Goal: Information Seeking & Learning: Learn about a topic

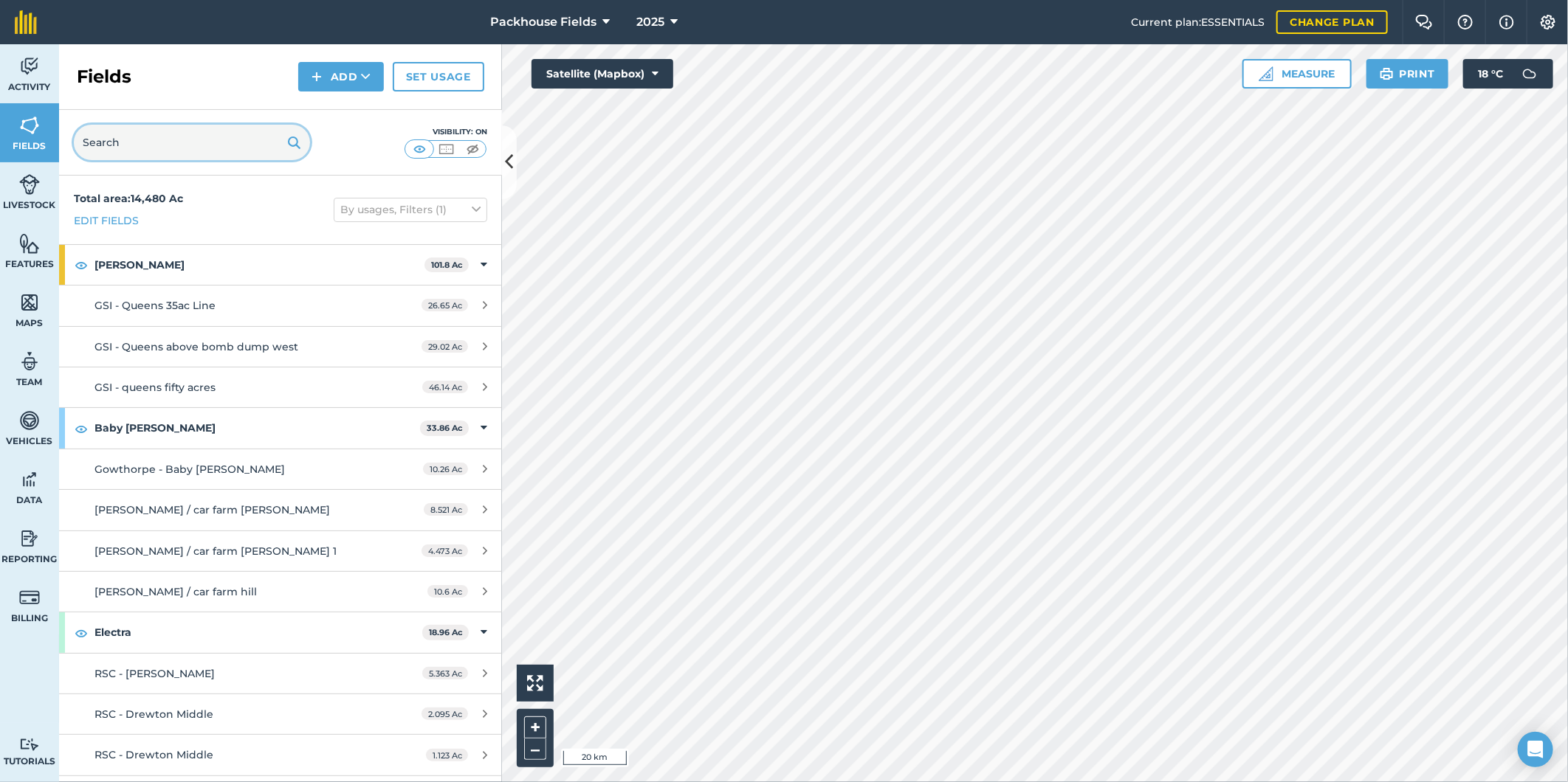
click at [194, 144] on input "text" at bounding box center [191, 142] width 236 height 35
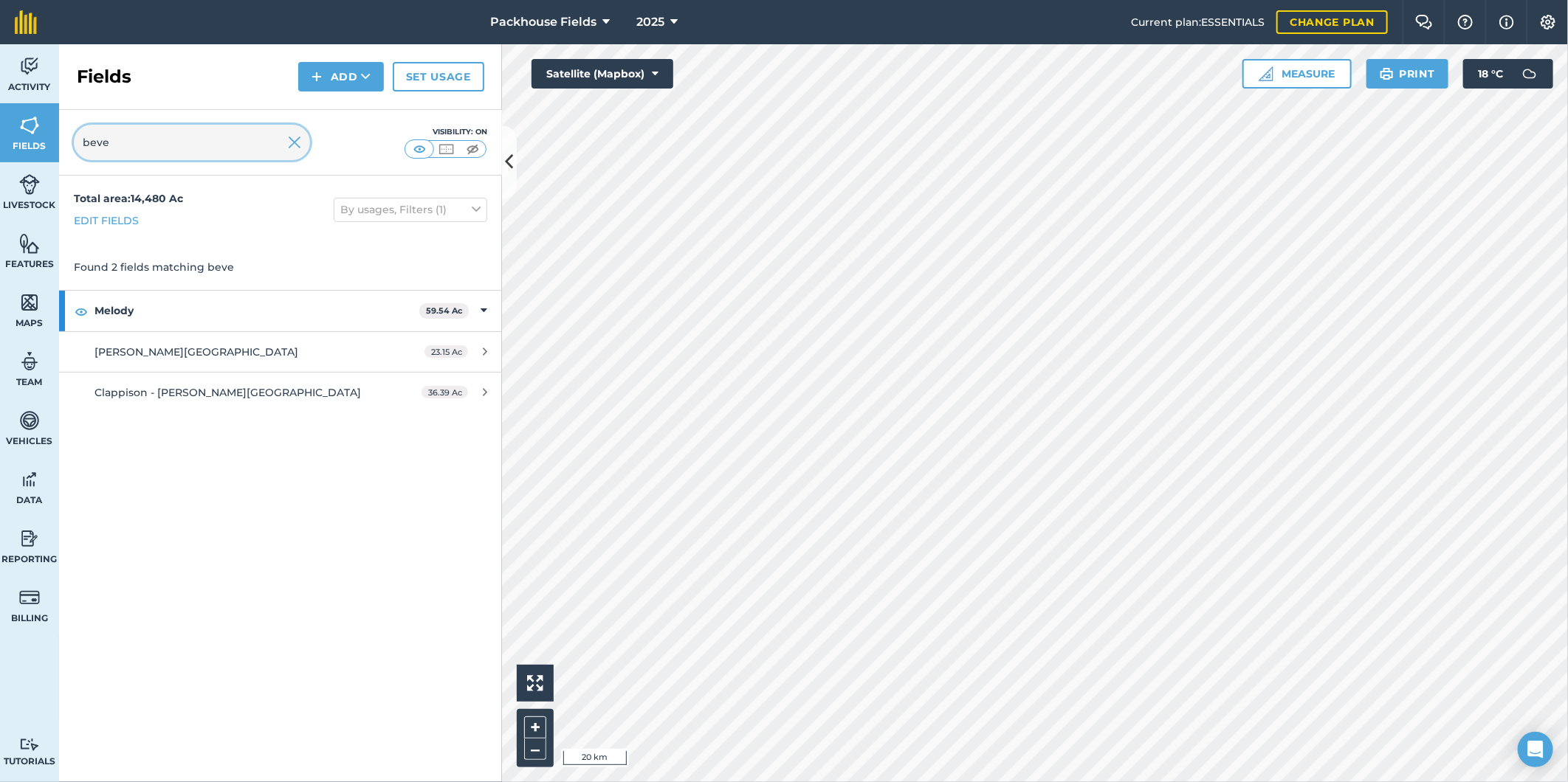
type input "beve"
click at [1074, 33] on div "Packhouse Fields 2025 Current plan : ESSENTIALS Change plan Farm Chat Help Info…" at bounding box center [784, 391] width 1568 height 782
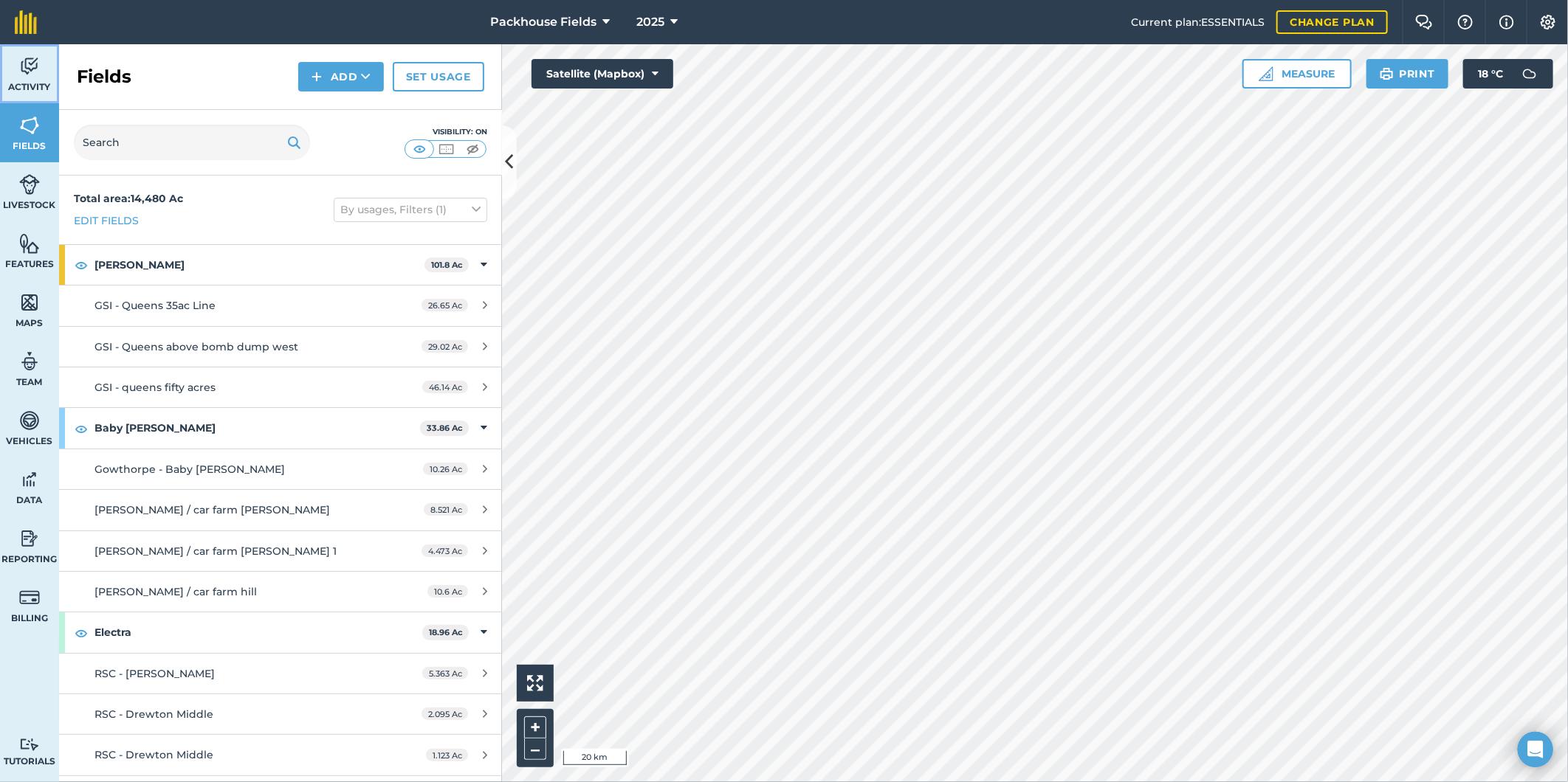
click at [30, 56] on img at bounding box center [30, 67] width 20 height 22
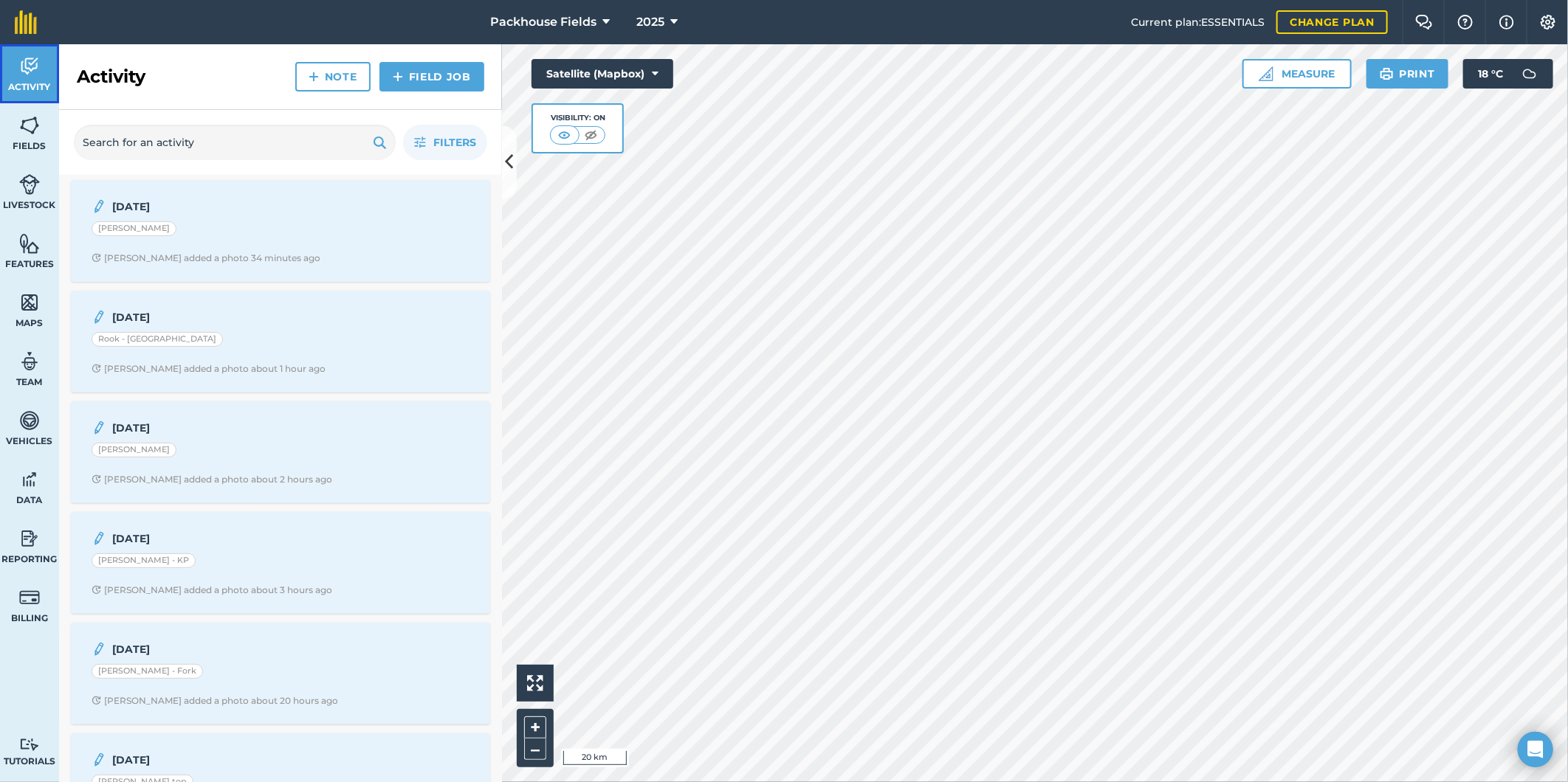
scroll to position [246, 0]
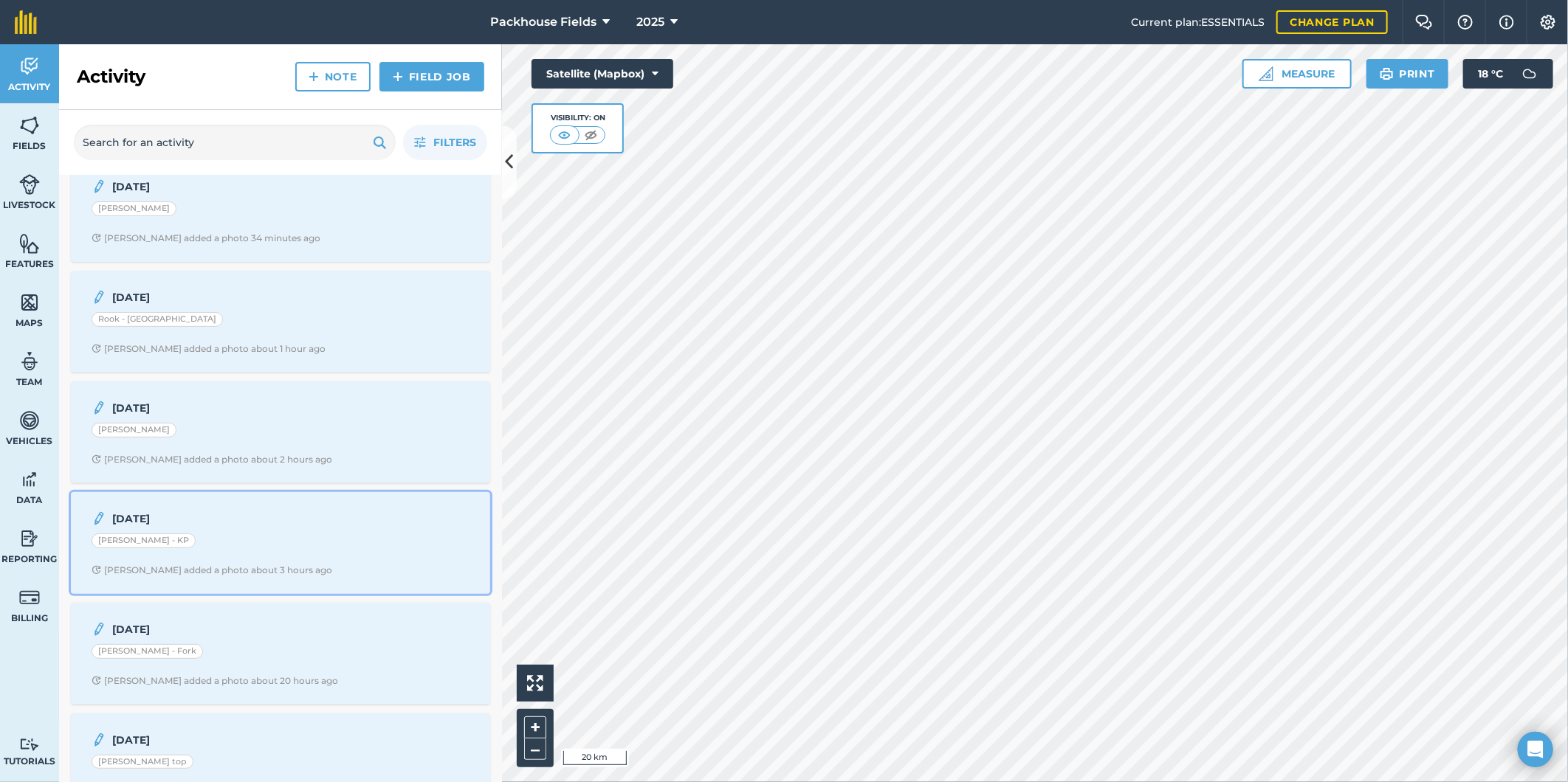
click at [288, 527] on strong "[DATE]" at bounding box center [228, 519] width 234 height 17
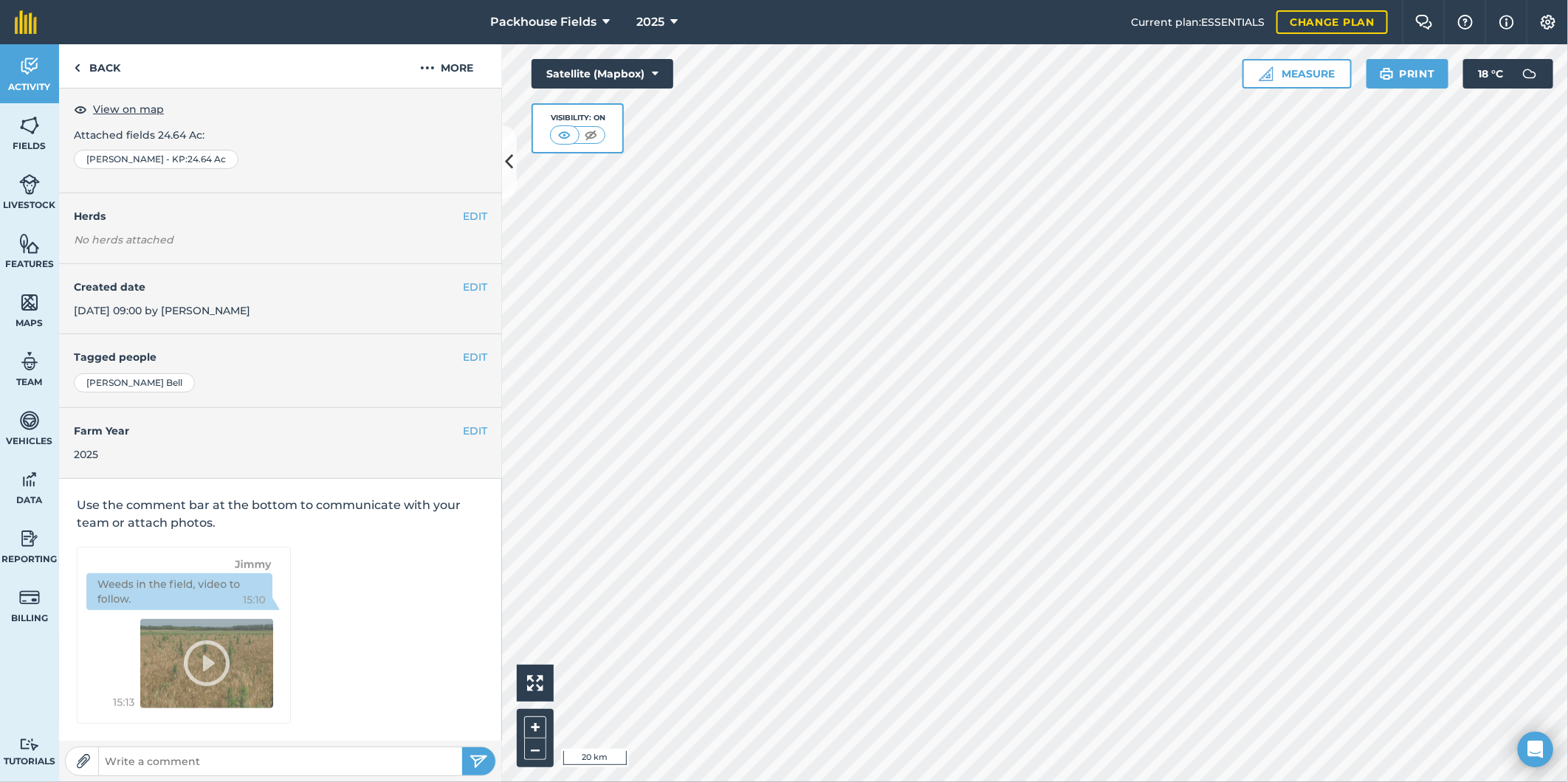
scroll to position [5, 0]
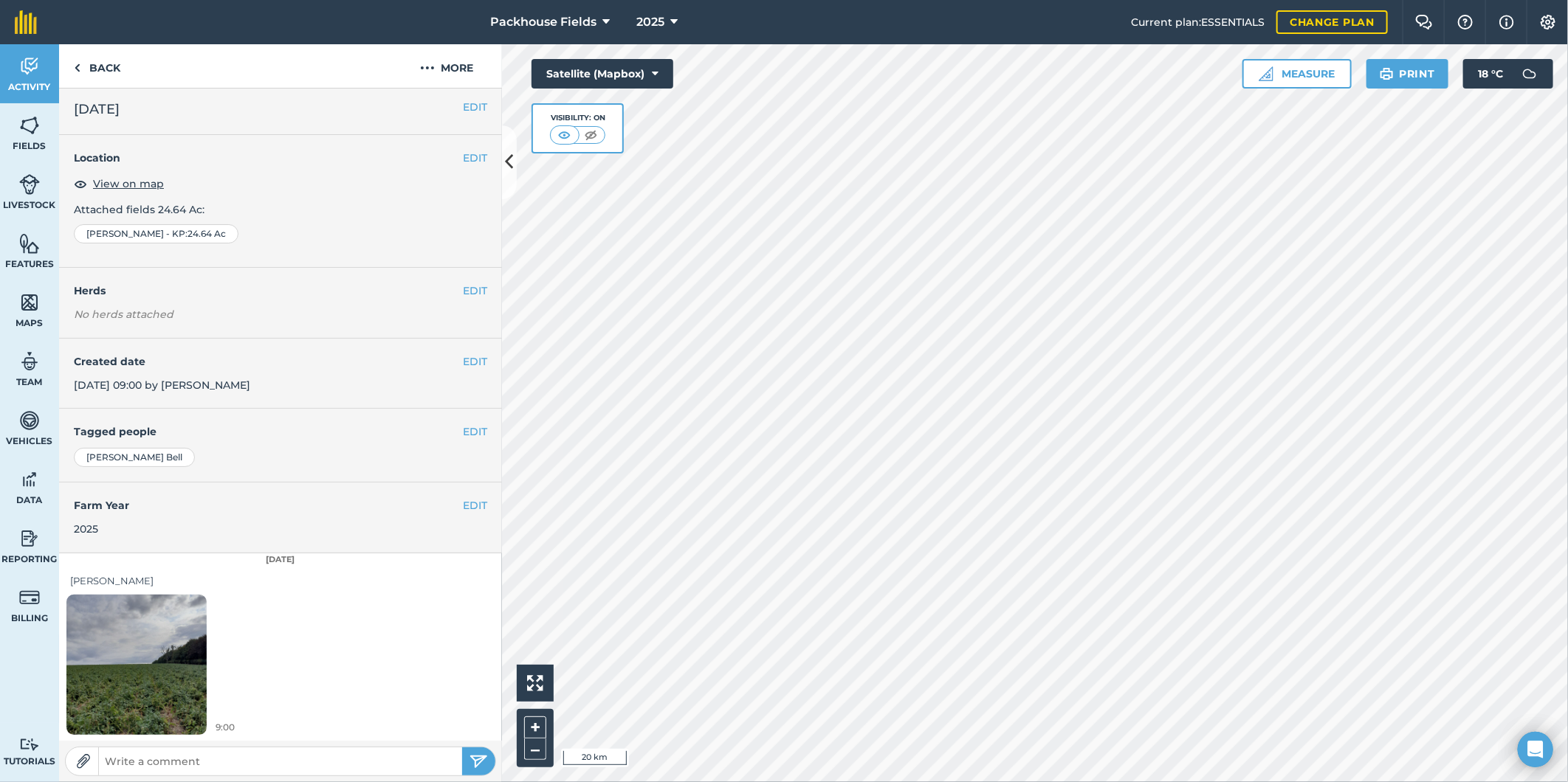
click at [189, 636] on img at bounding box center [137, 665] width 141 height 187
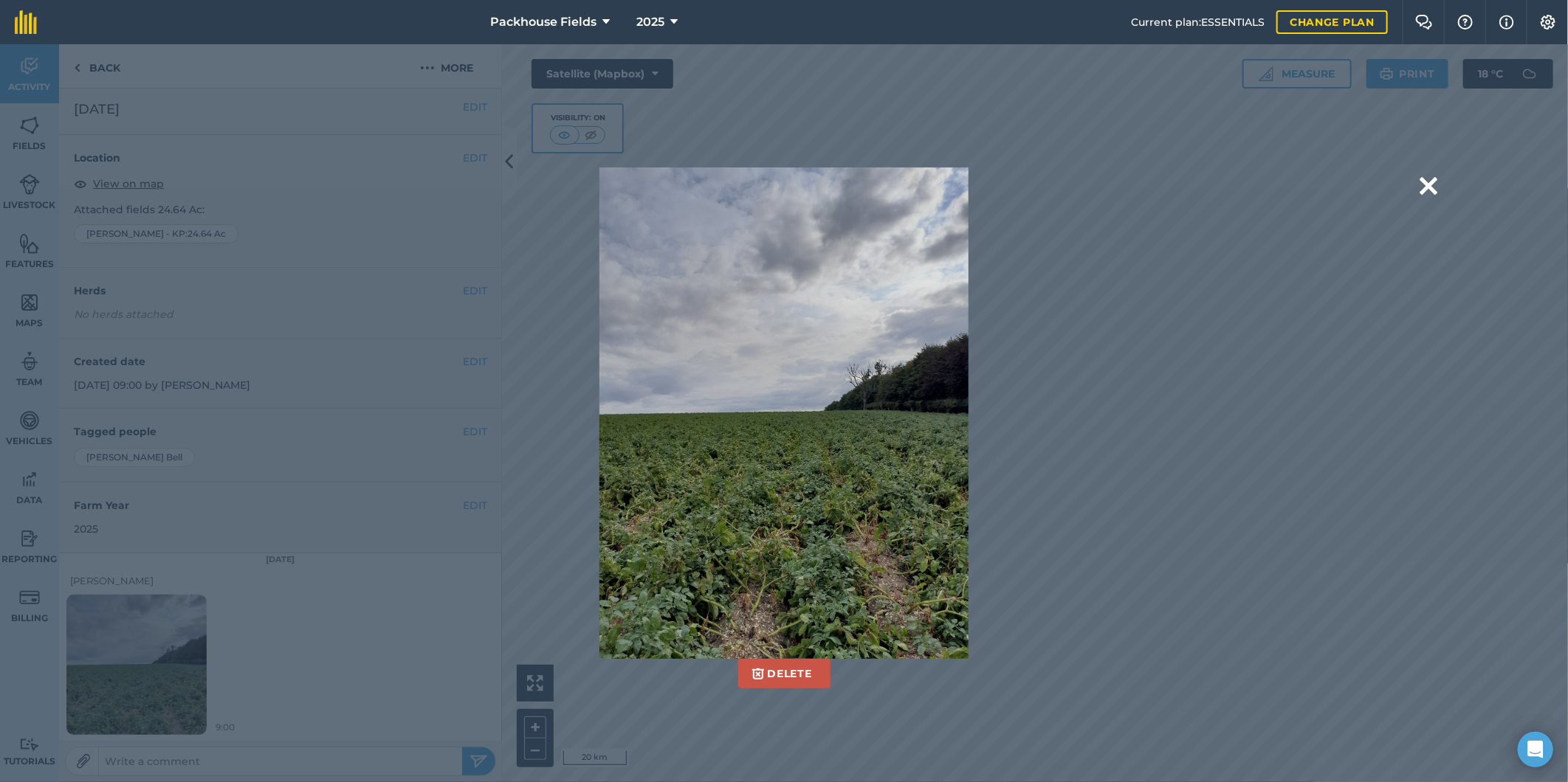
click at [1418, 185] on div "Delete Are you sure you would like to delete this image? [GEOGRAPHIC_DATA]" at bounding box center [783, 413] width 1306 height 492
click at [1425, 185] on button at bounding box center [1427, 186] width 18 height 38
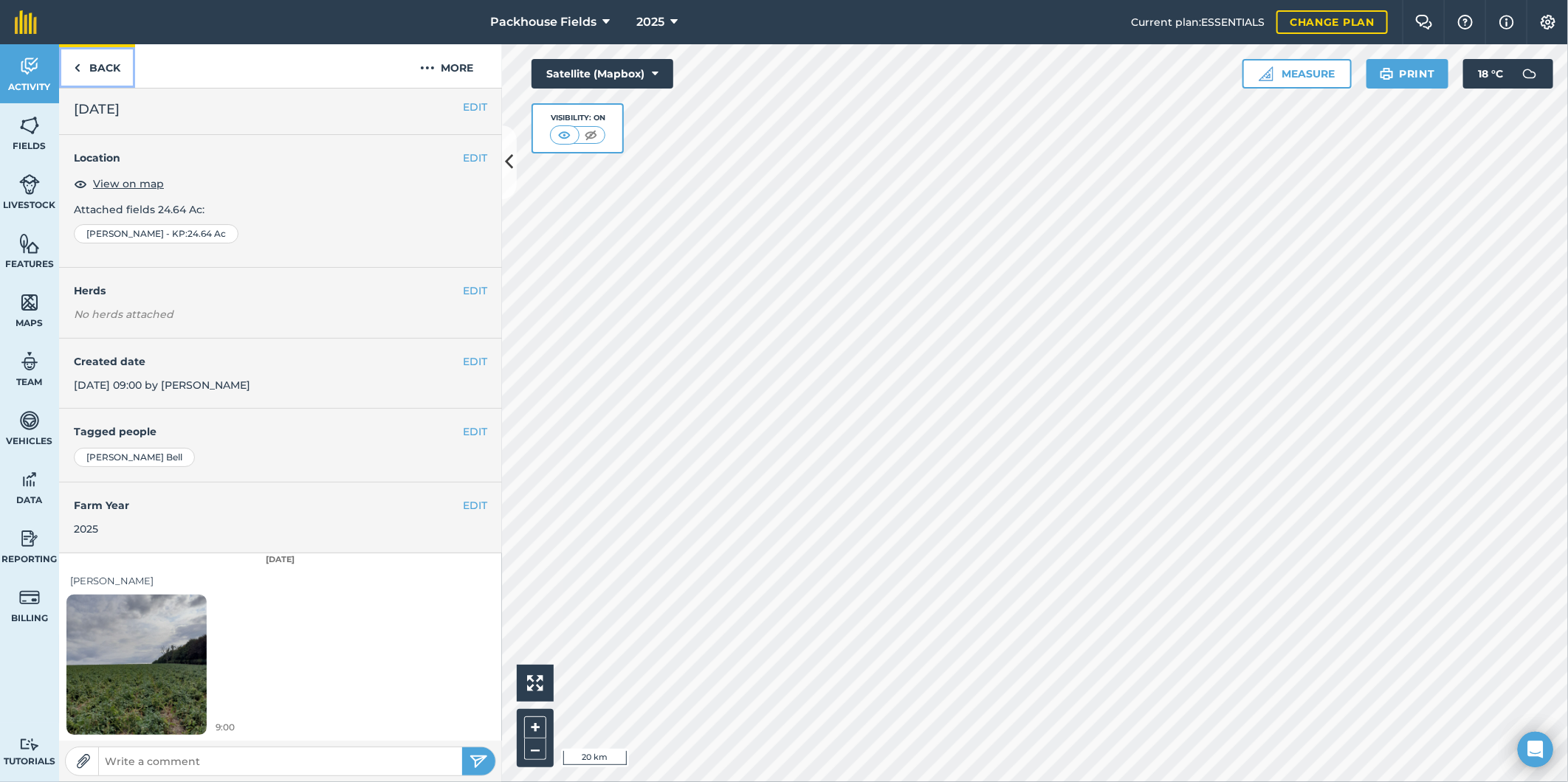
click at [113, 71] on link "Back" at bounding box center [97, 66] width 76 height 43
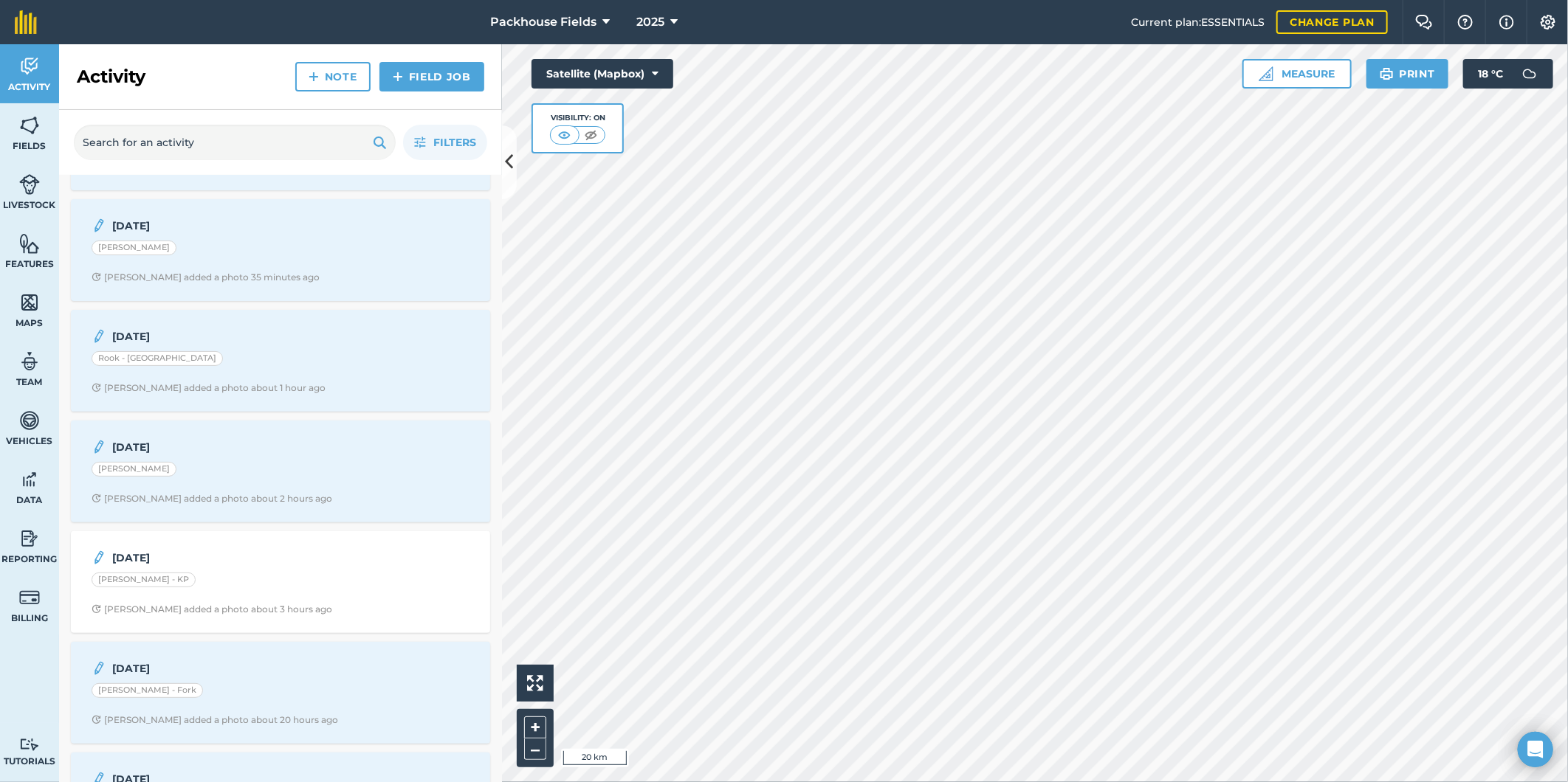
scroll to position [218, 0]
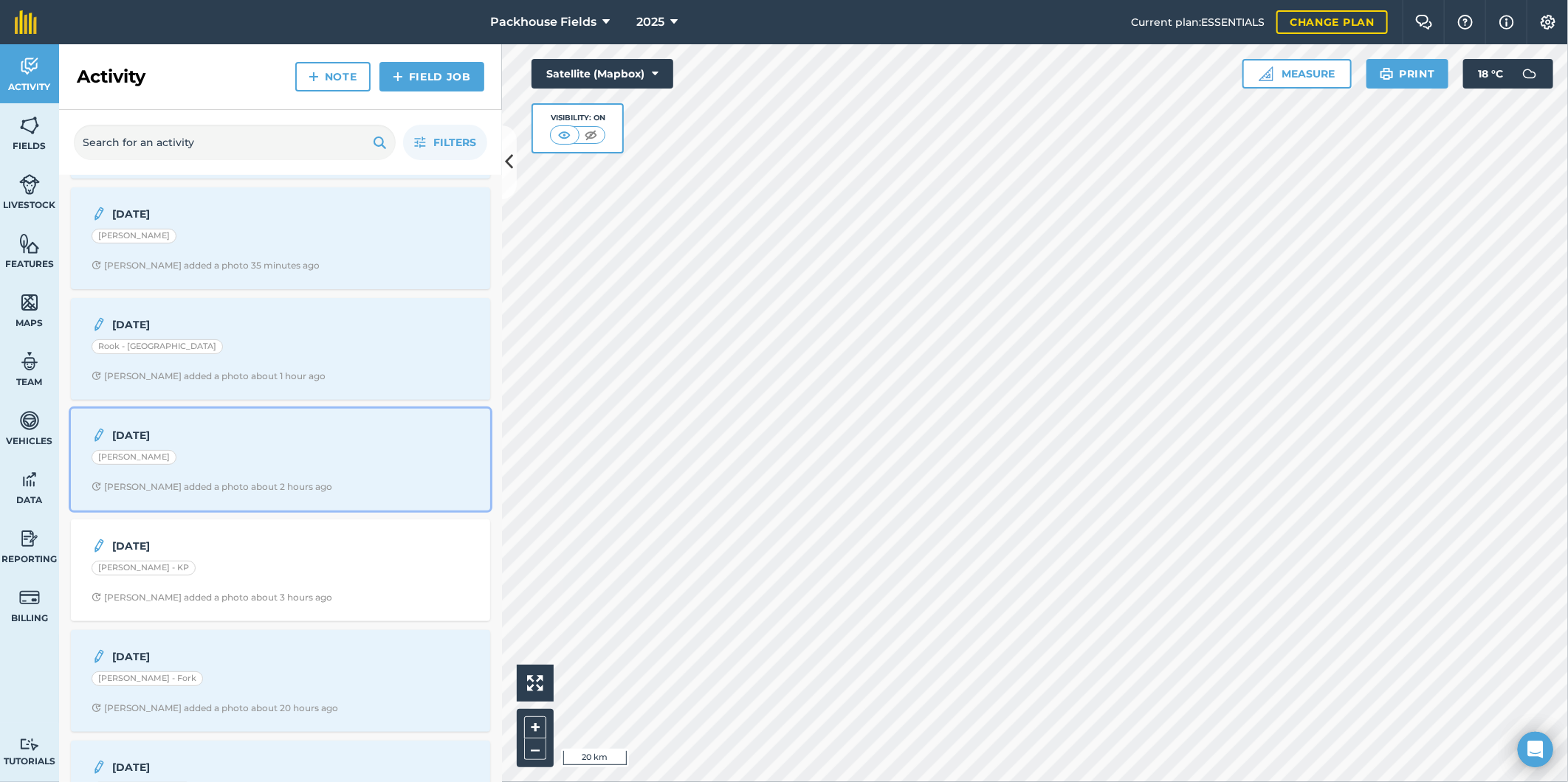
click at [280, 446] on div "[DATE] [PERSON_NAME] [PERSON_NAME] added a photo about 2 hours ago" at bounding box center [280, 459] width 401 height 84
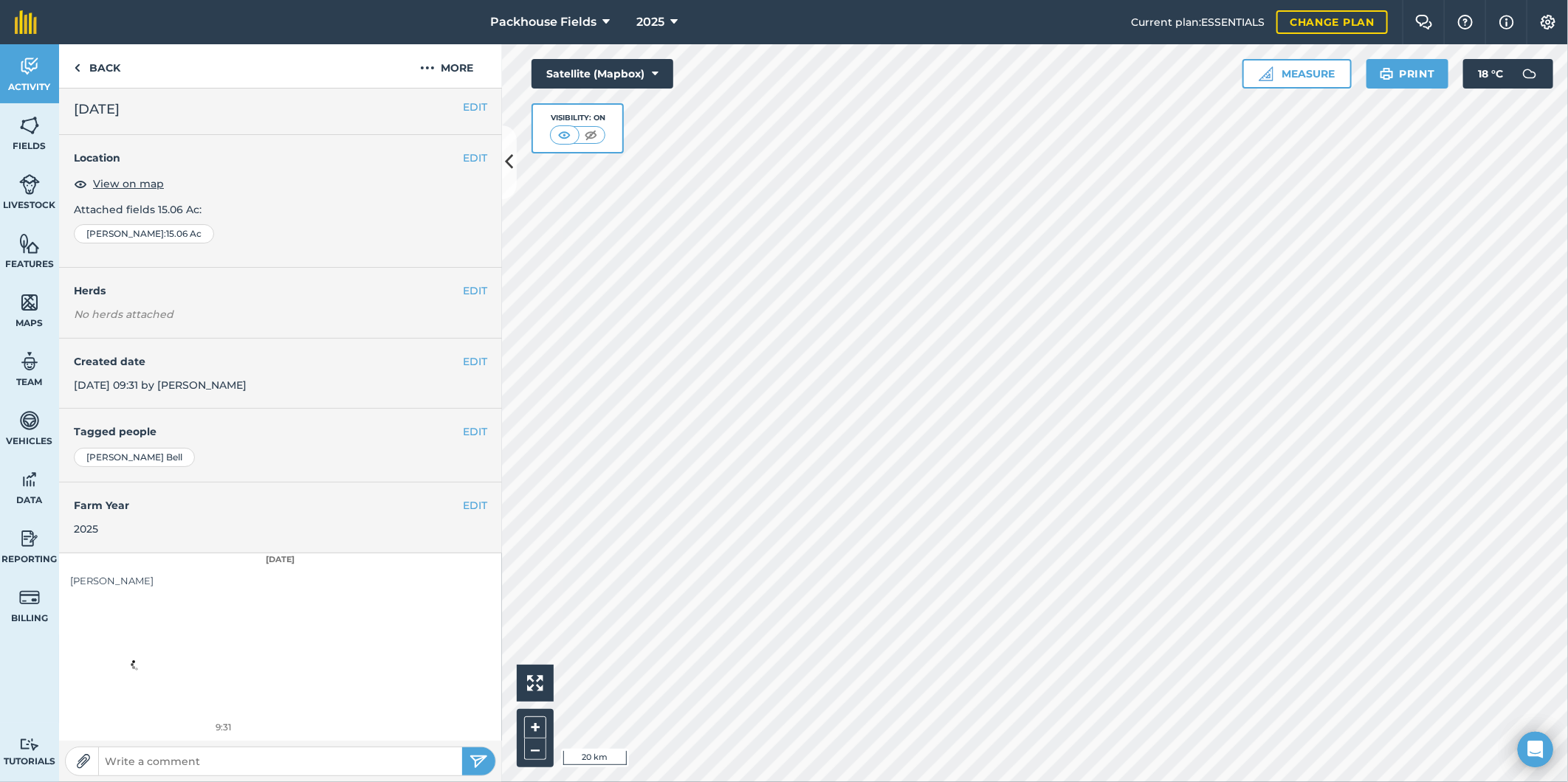
scroll to position [5, 0]
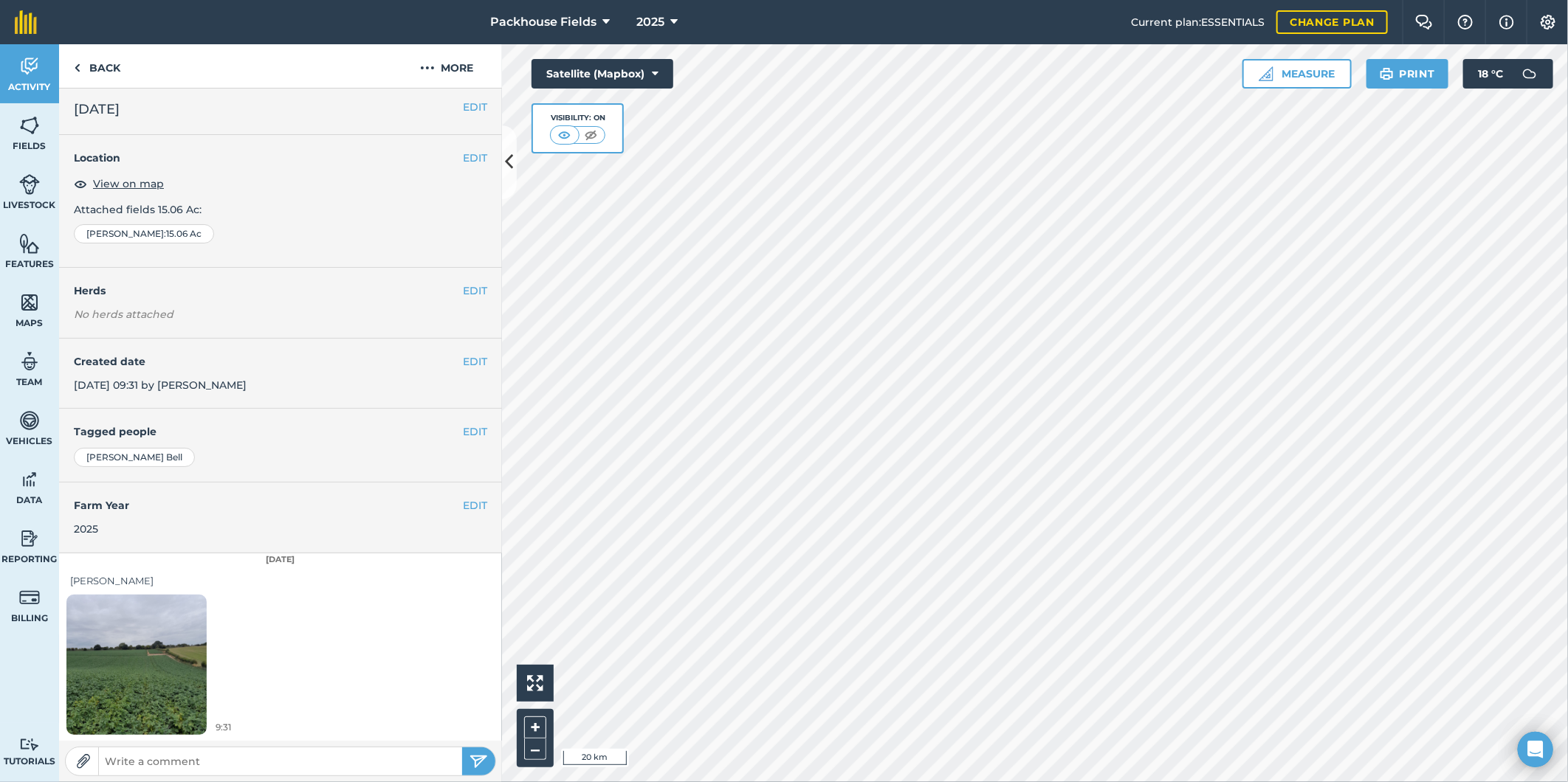
click at [168, 654] on img at bounding box center [137, 665] width 141 height 187
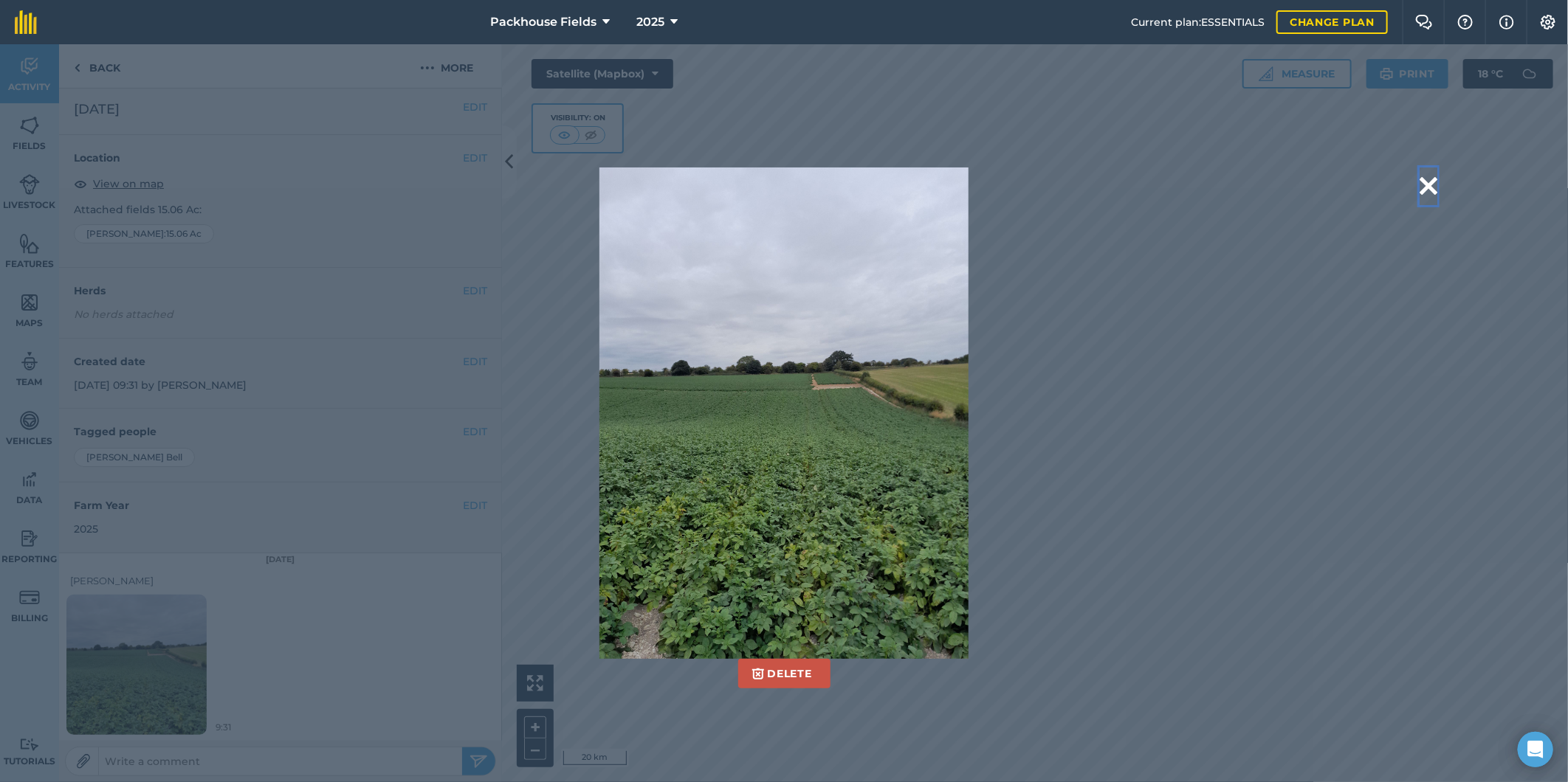
click at [1426, 185] on button at bounding box center [1427, 186] width 18 height 38
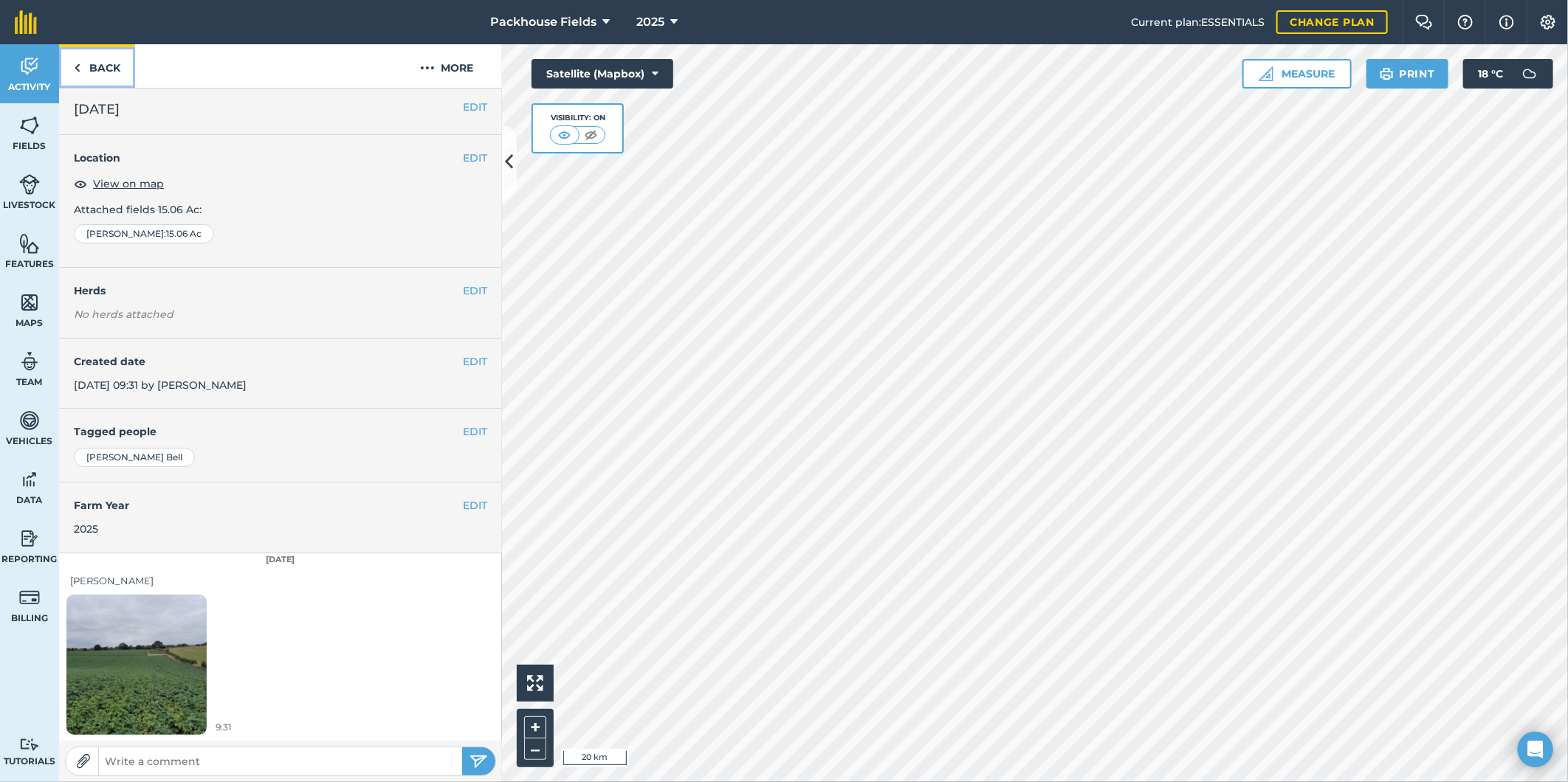
click at [114, 60] on link "Back" at bounding box center [97, 66] width 76 height 43
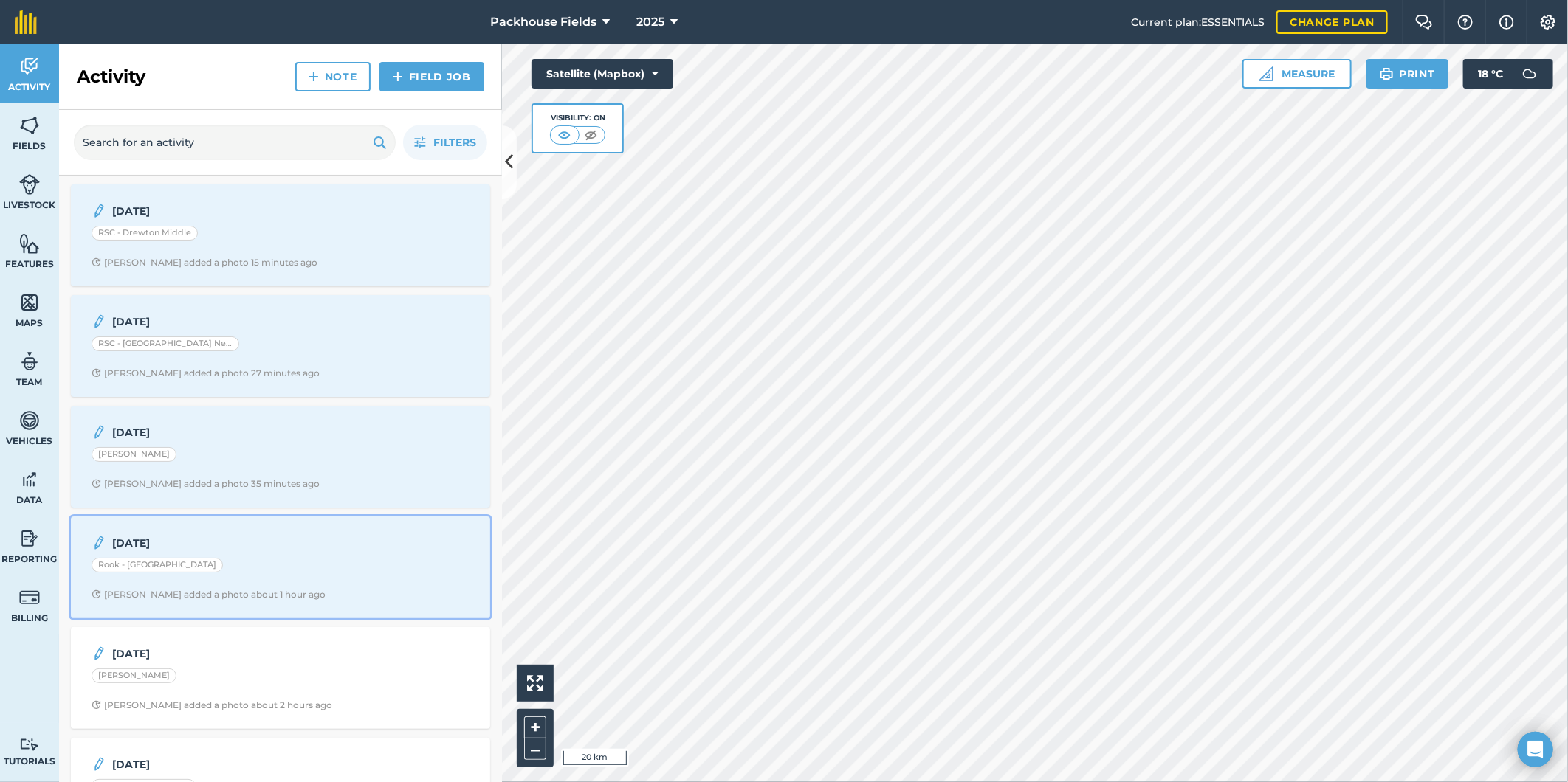
click at [315, 562] on div "Rook - [GEOGRAPHIC_DATA]" at bounding box center [280, 568] width 378 height 19
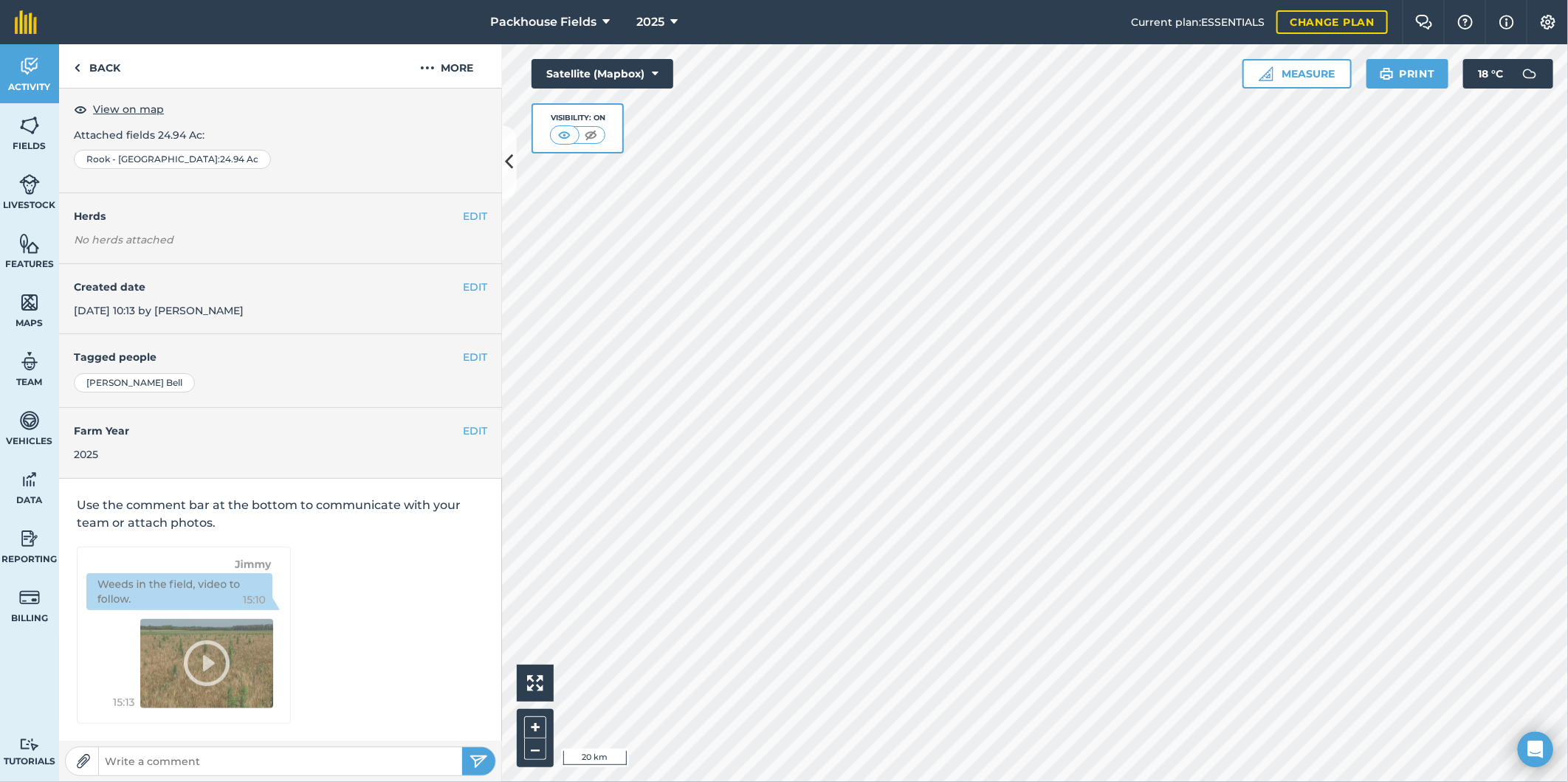
scroll to position [5, 0]
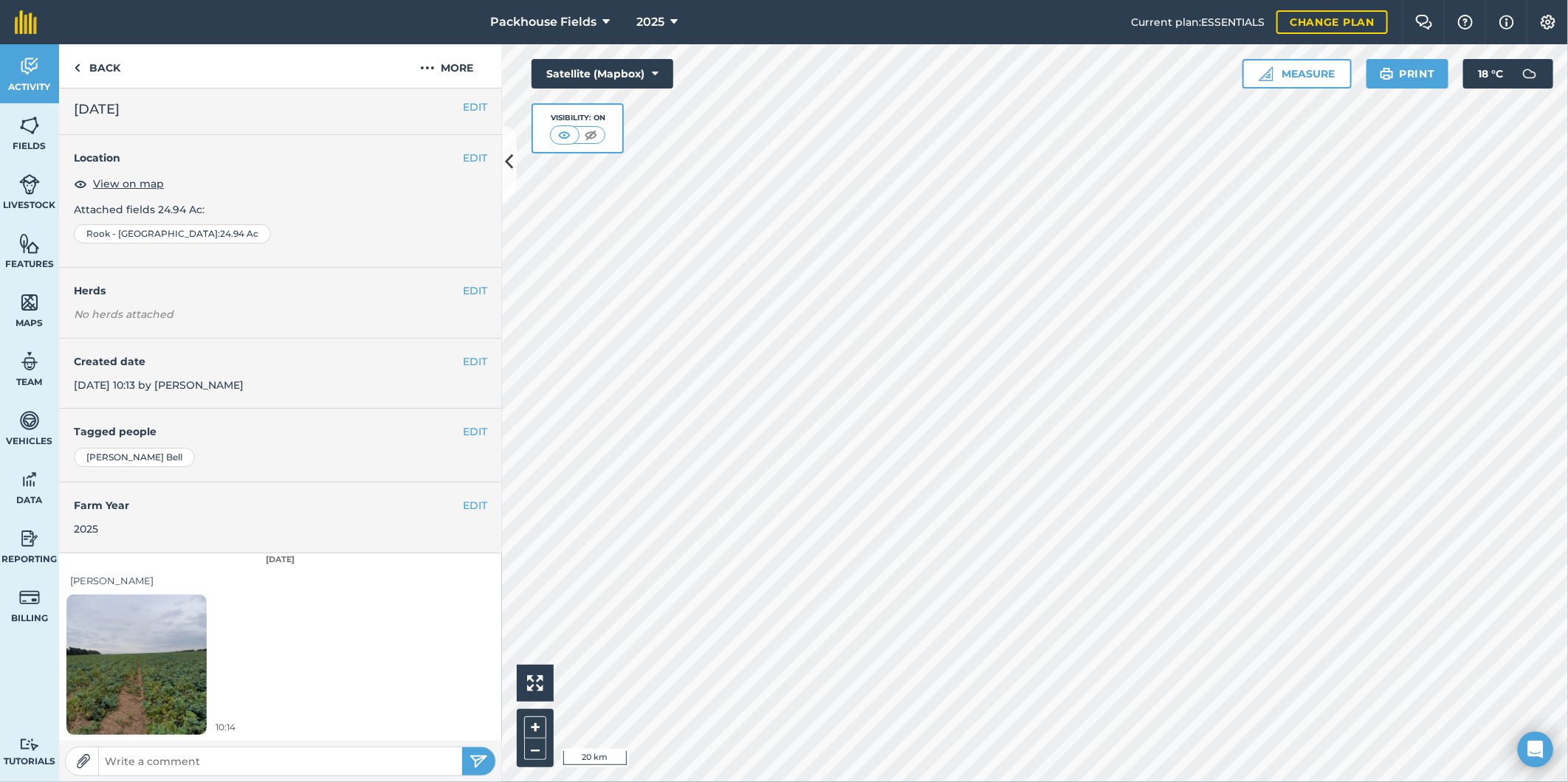
click at [124, 651] on img at bounding box center [137, 665] width 141 height 187
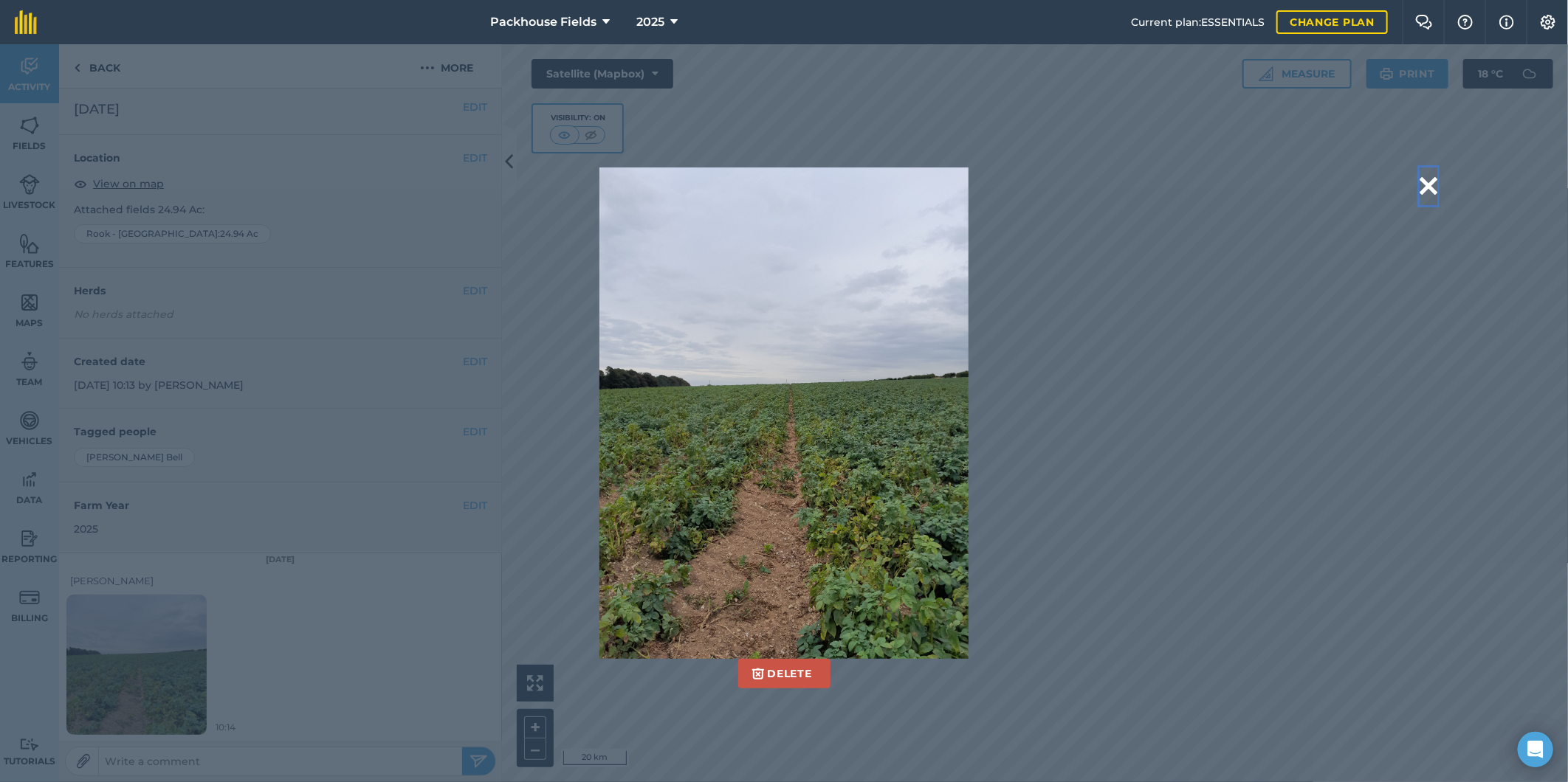
click at [1429, 183] on button at bounding box center [1427, 186] width 18 height 38
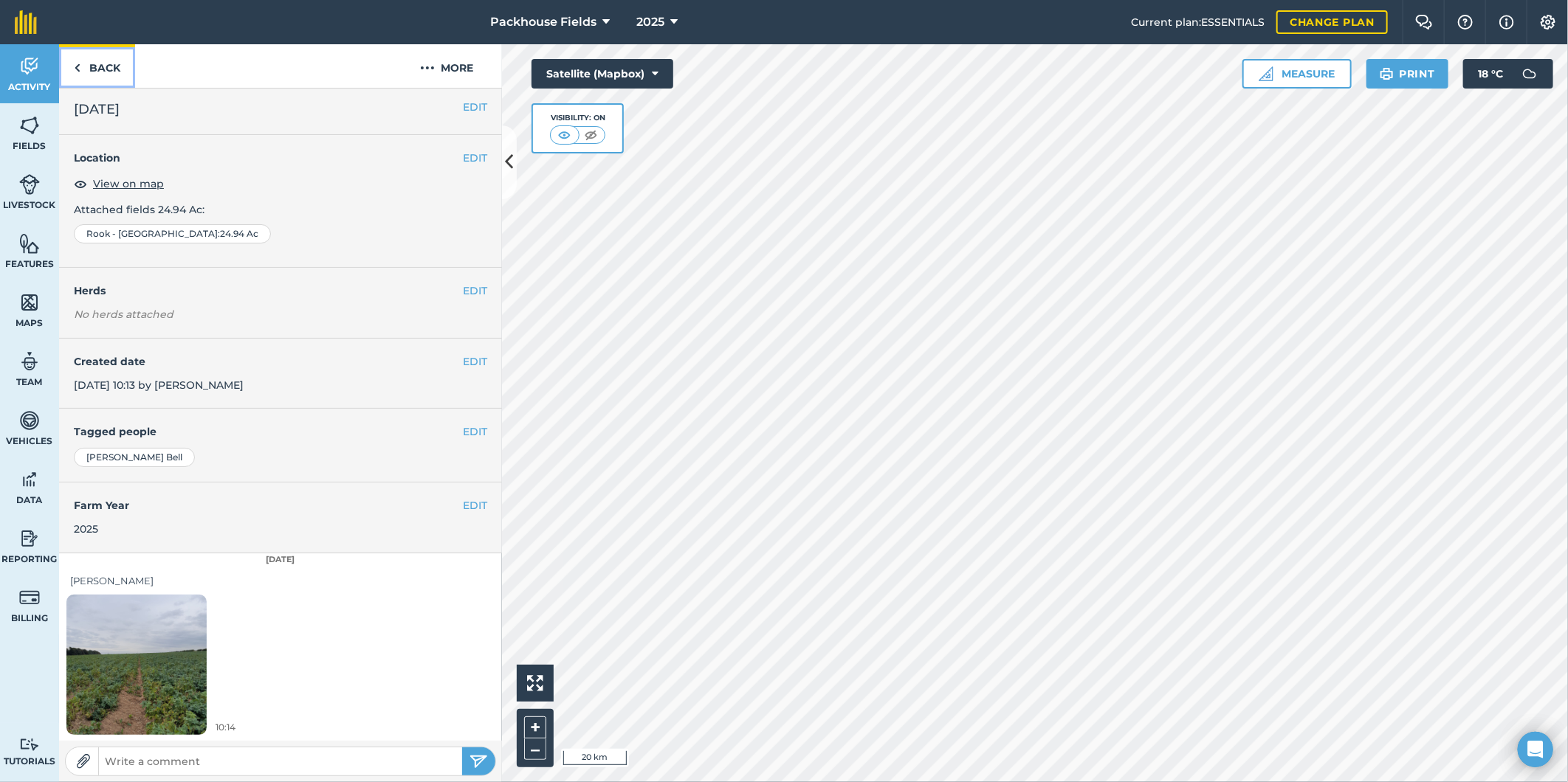
click at [80, 64] on img at bounding box center [77, 67] width 6 height 18
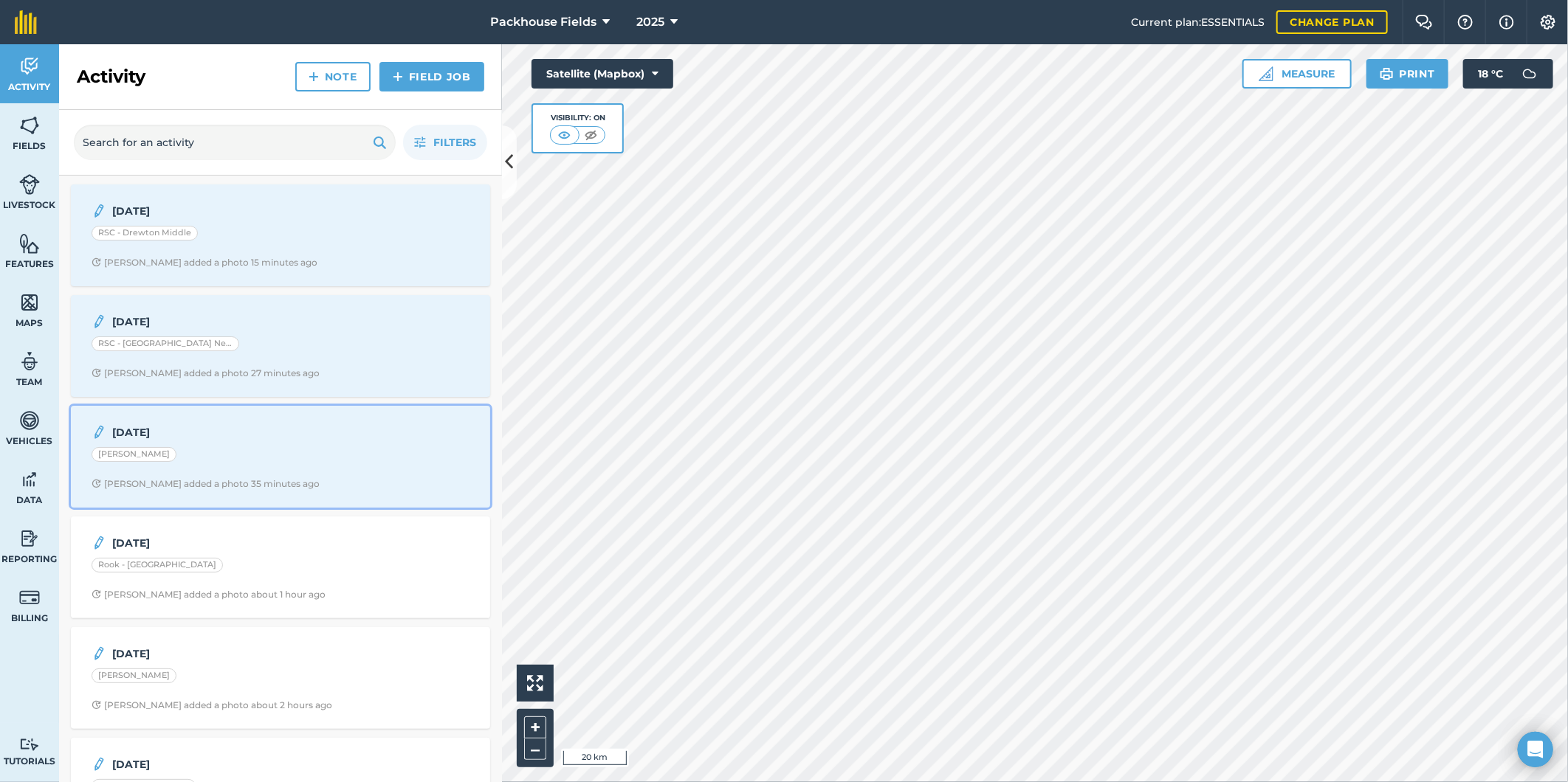
click at [253, 448] on div "[PERSON_NAME]" at bounding box center [280, 457] width 378 height 19
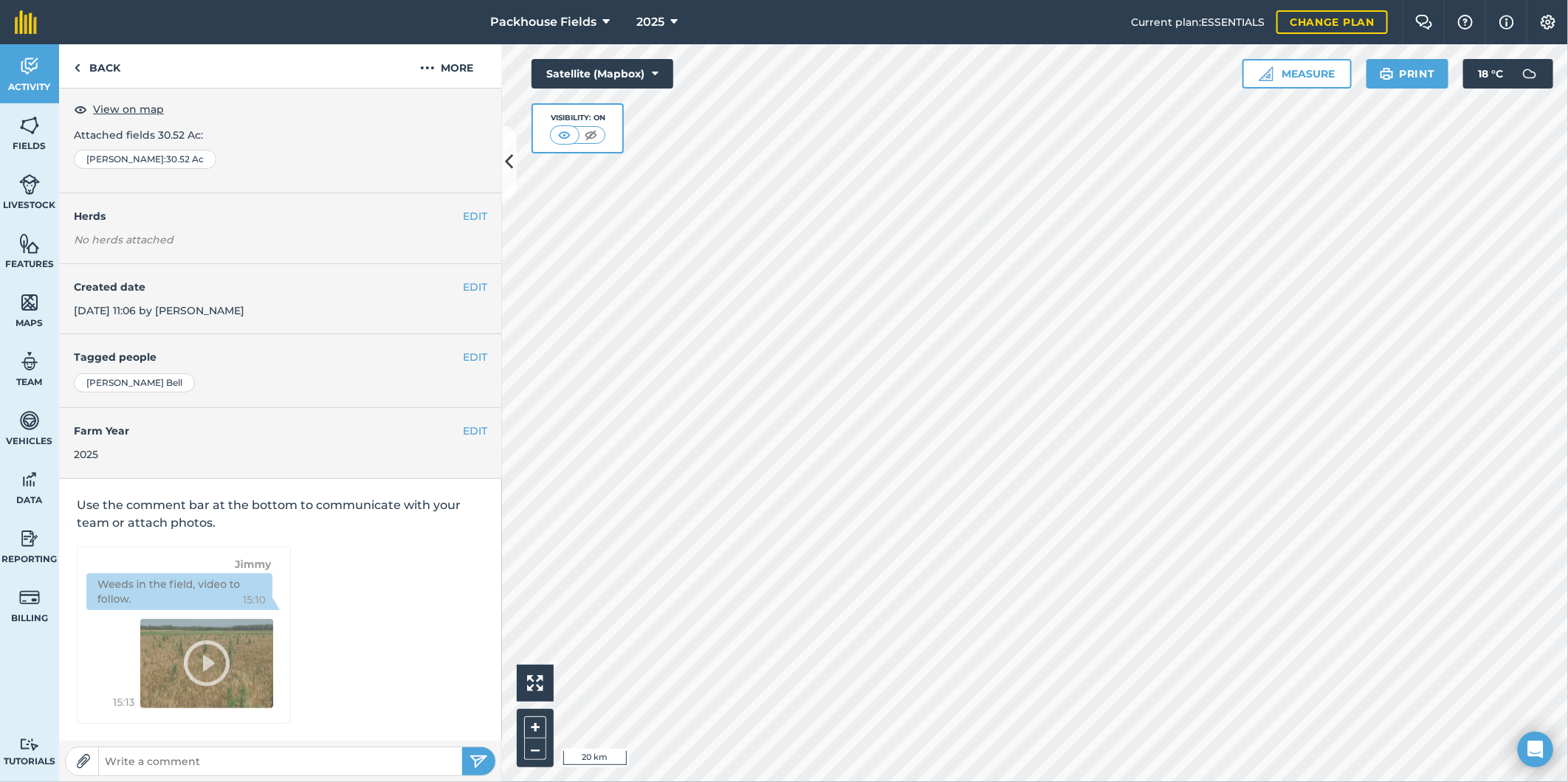
scroll to position [5, 0]
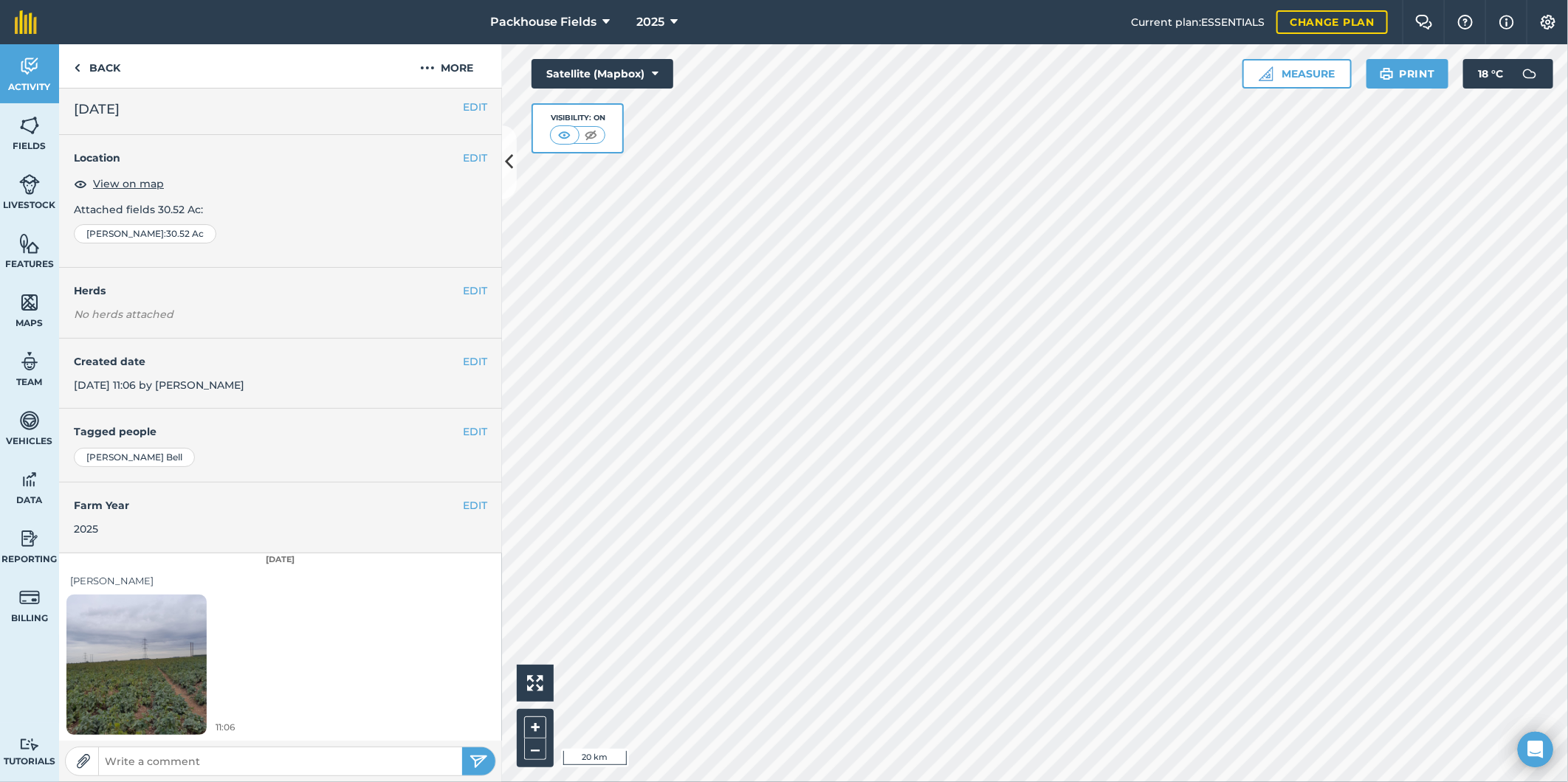
click at [153, 691] on img at bounding box center [137, 665] width 141 height 187
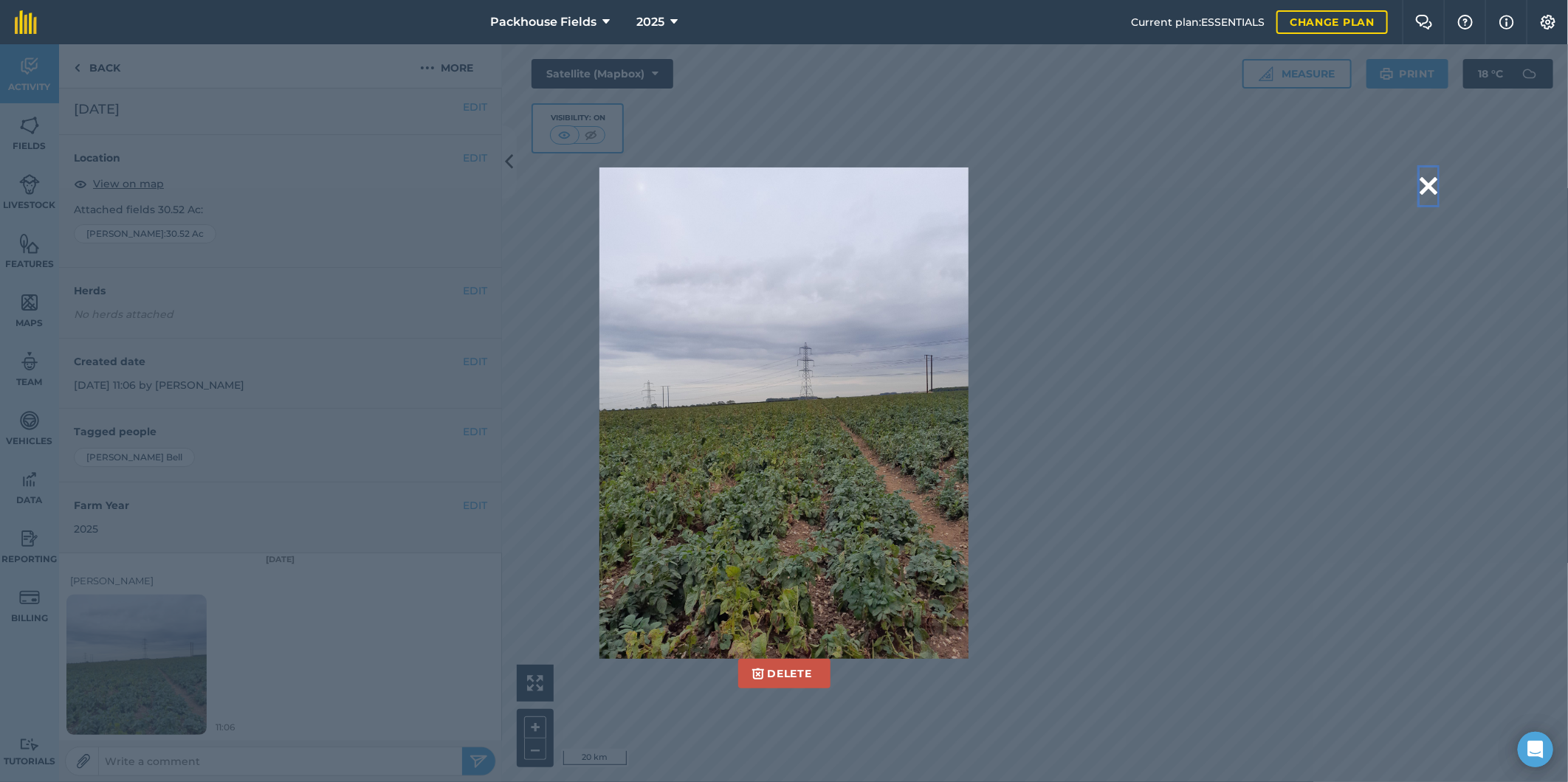
click at [1433, 185] on button at bounding box center [1427, 186] width 18 height 38
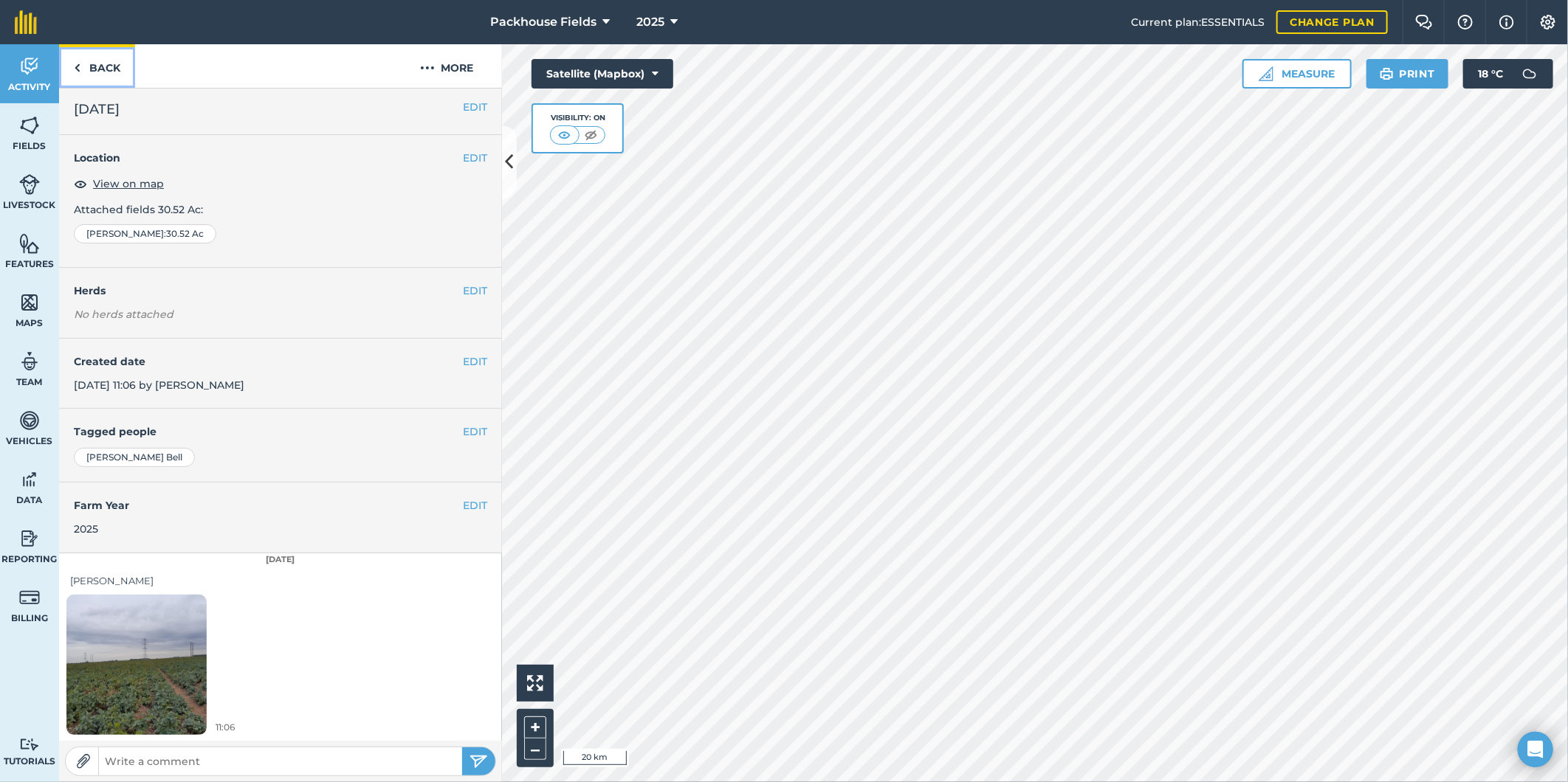
click at [112, 57] on link "Back" at bounding box center [97, 66] width 76 height 43
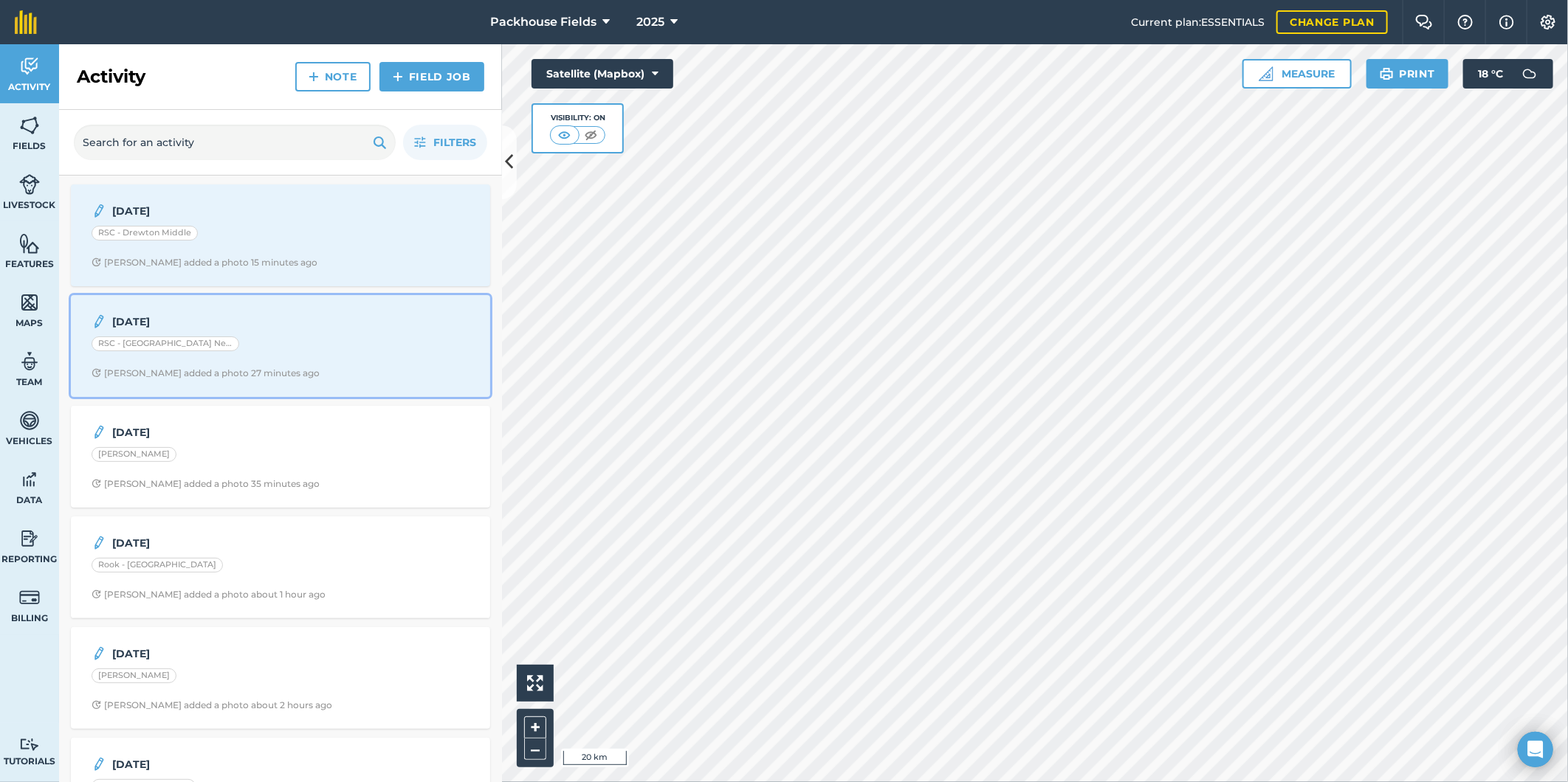
click at [238, 347] on div "RSC - [GEOGRAPHIC_DATA] Near" at bounding box center [280, 346] width 378 height 19
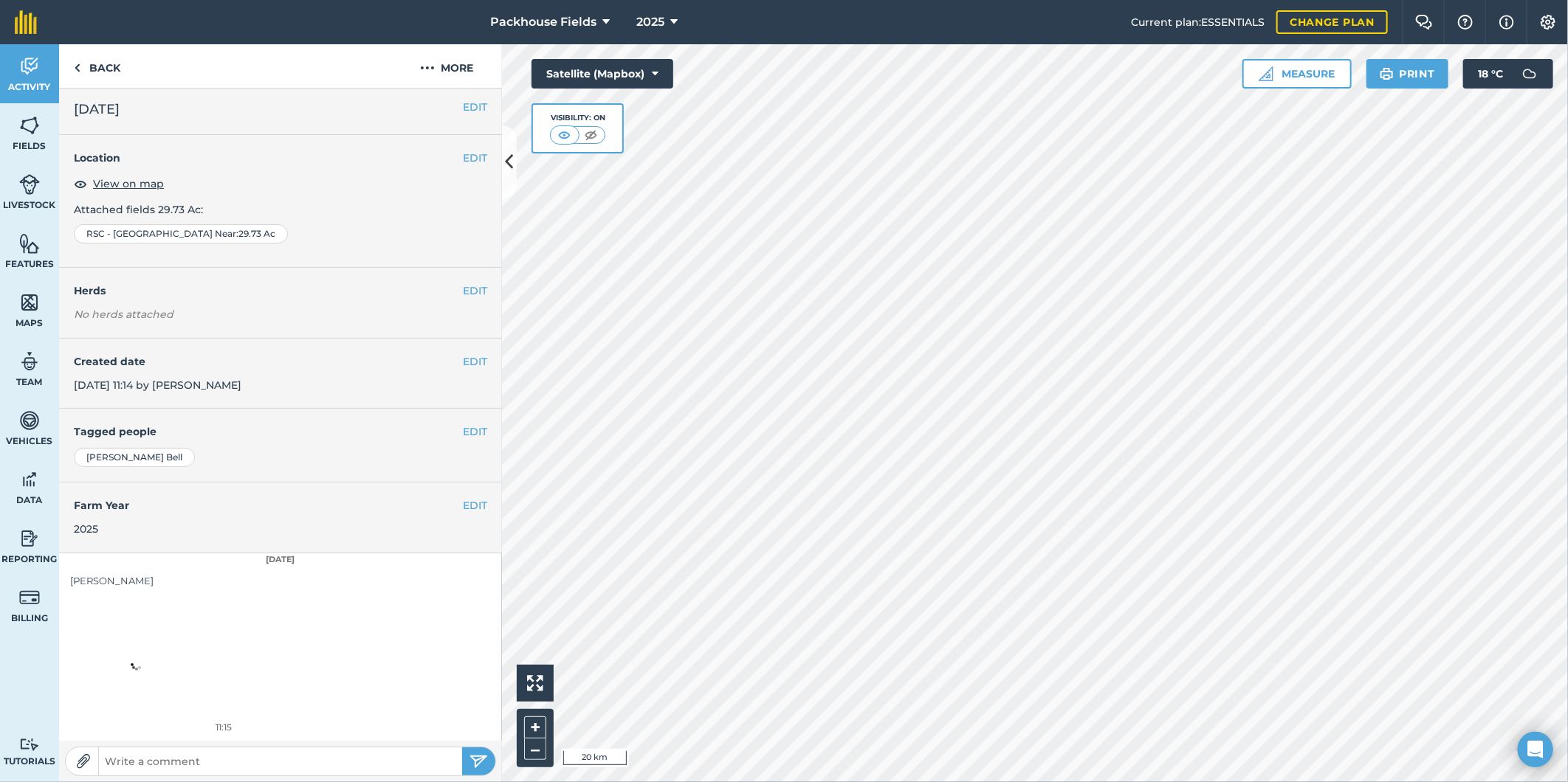
scroll to position [5, 0]
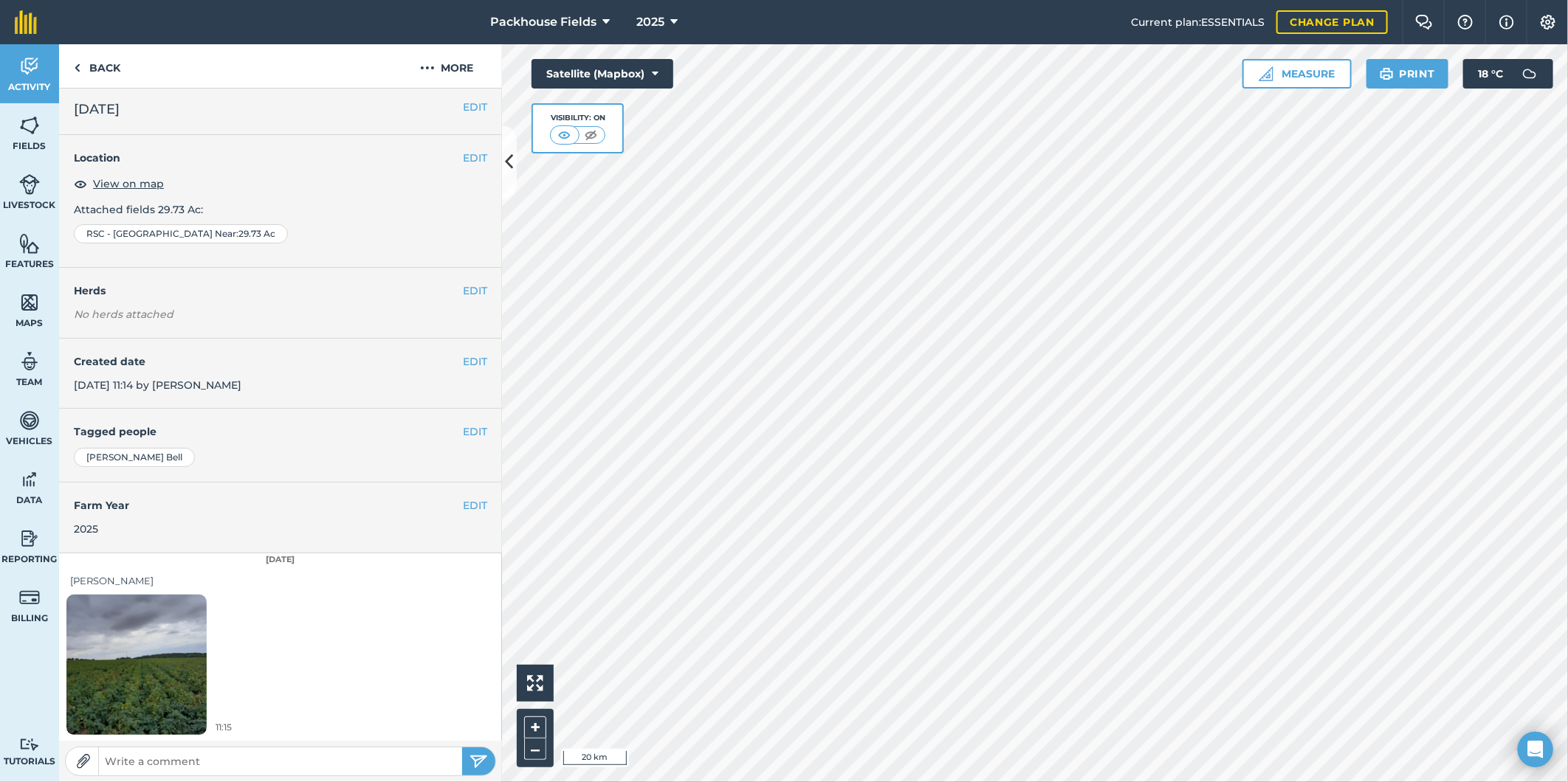
click at [141, 671] on img at bounding box center [137, 665] width 141 height 187
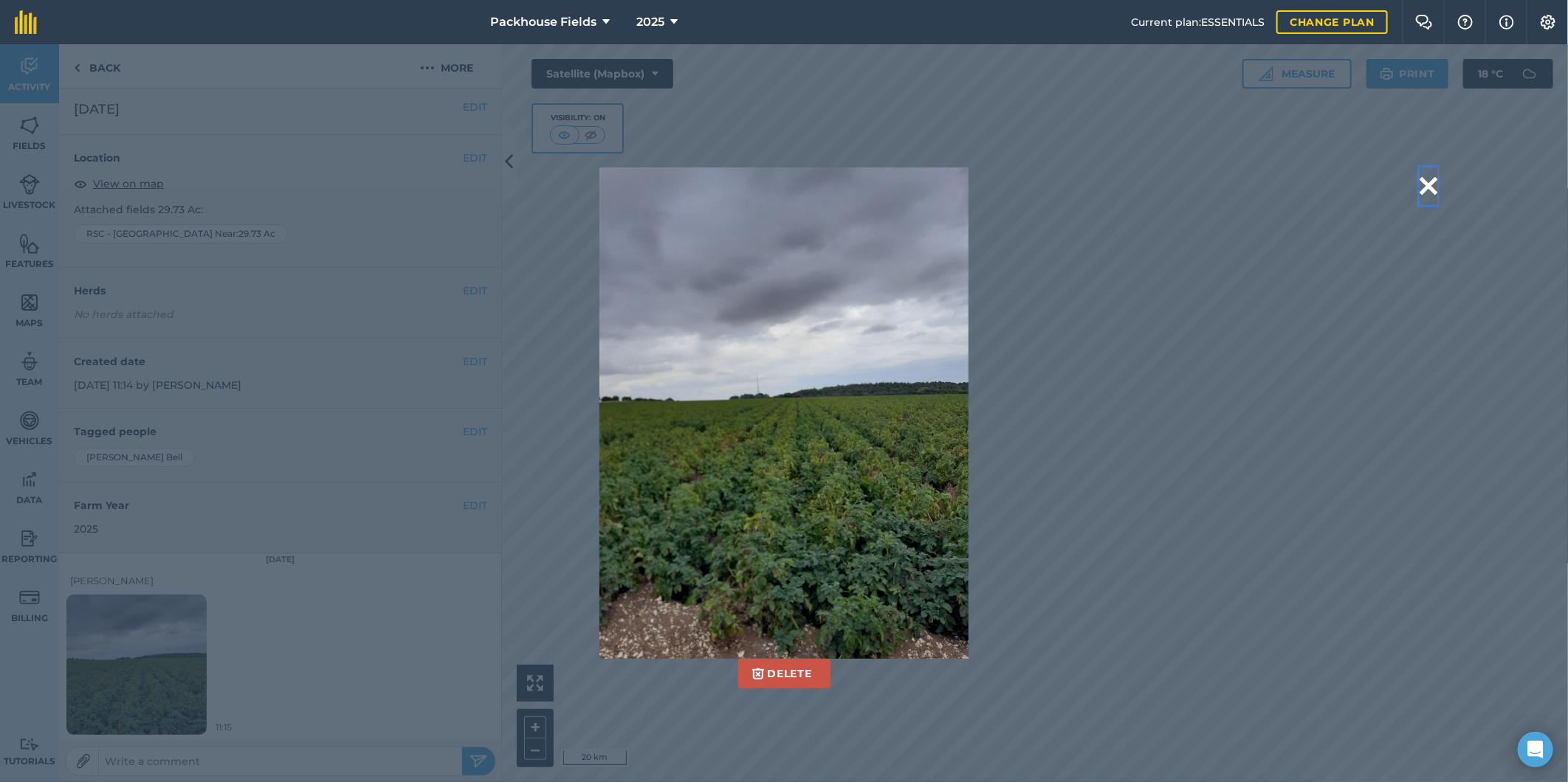
click at [1435, 183] on button at bounding box center [1427, 186] width 18 height 38
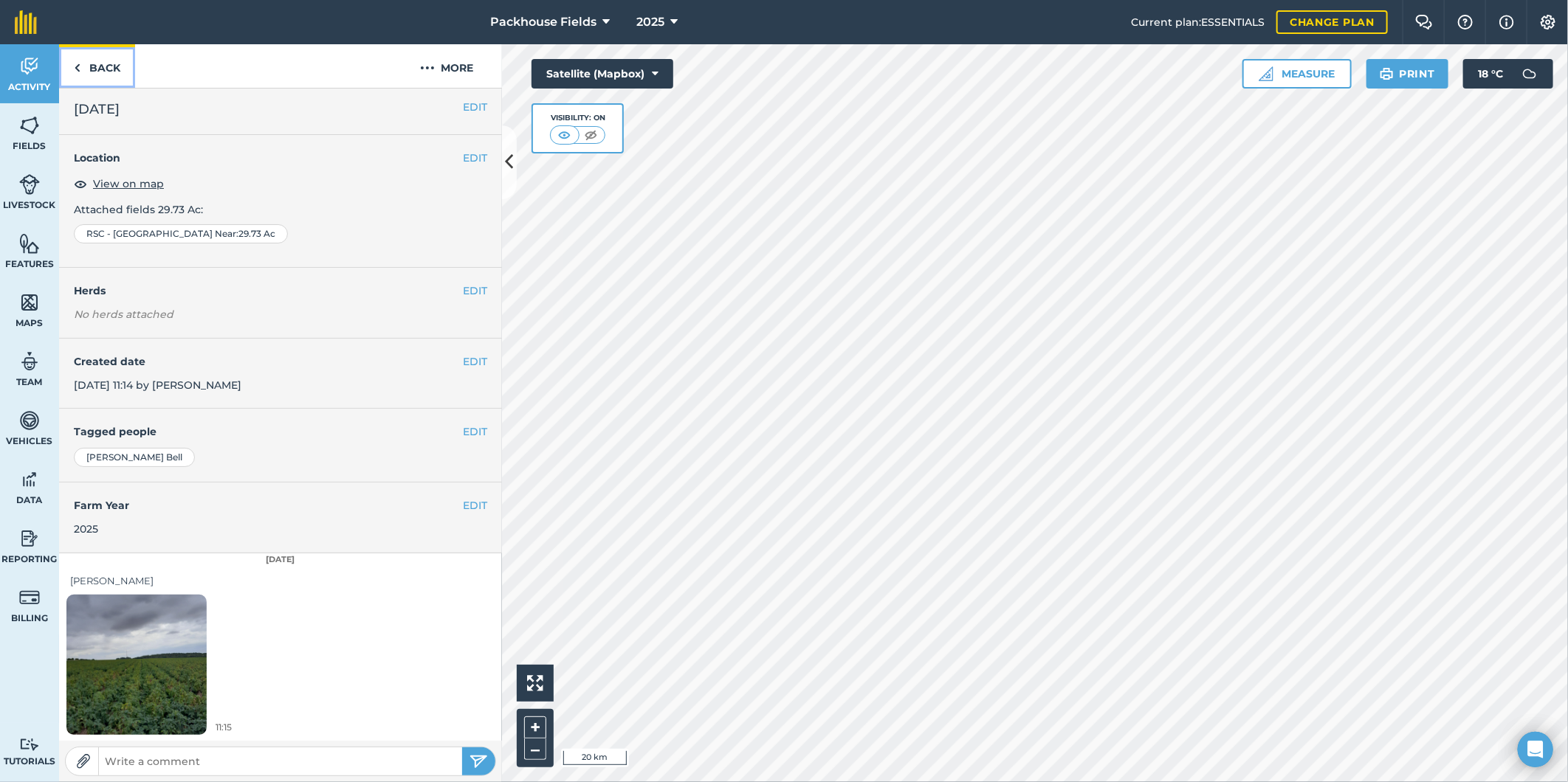
click at [114, 65] on link "Back" at bounding box center [97, 66] width 76 height 43
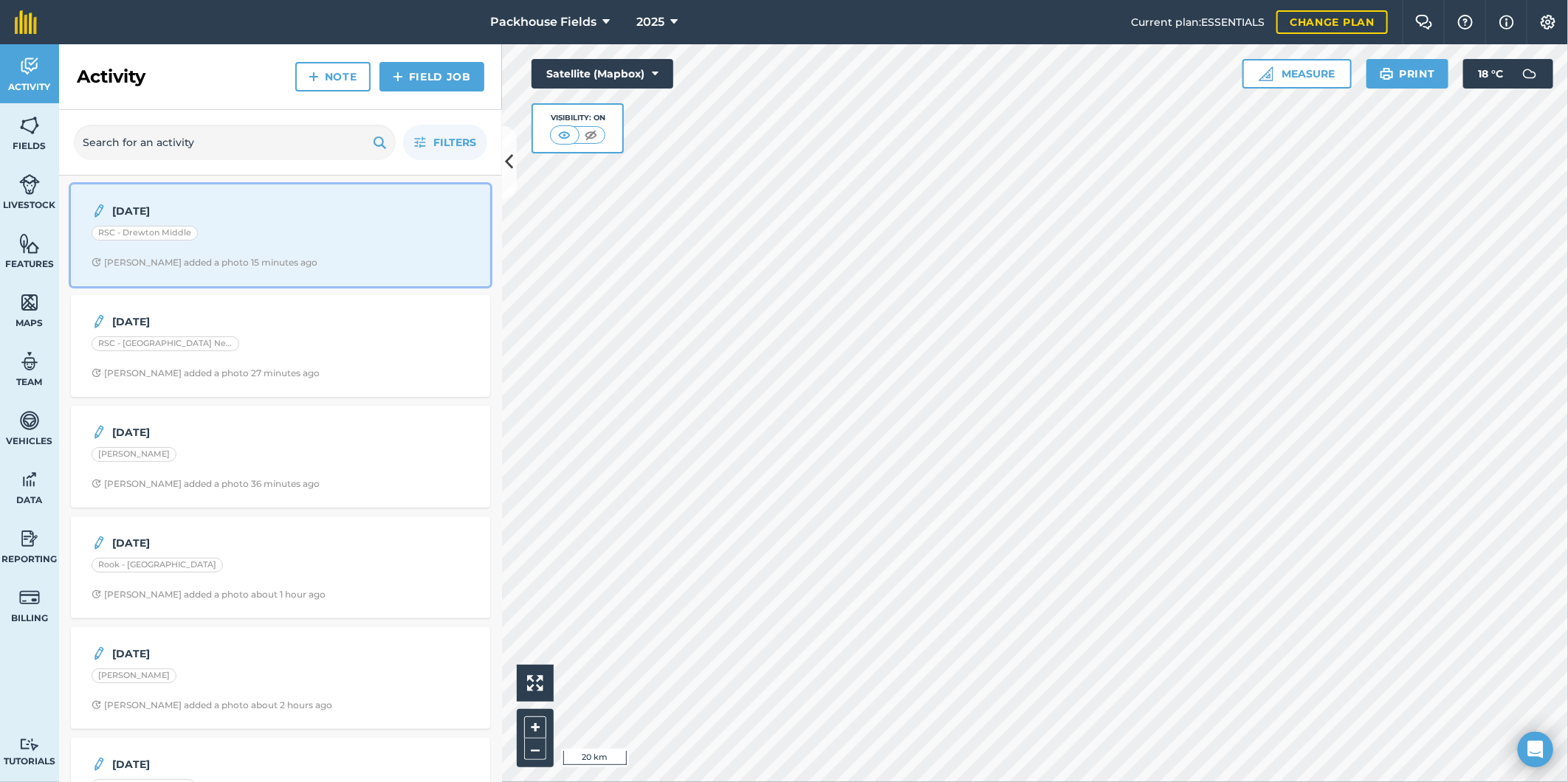
click at [267, 232] on div "RSC - Drewton Middle" at bounding box center [280, 235] width 378 height 19
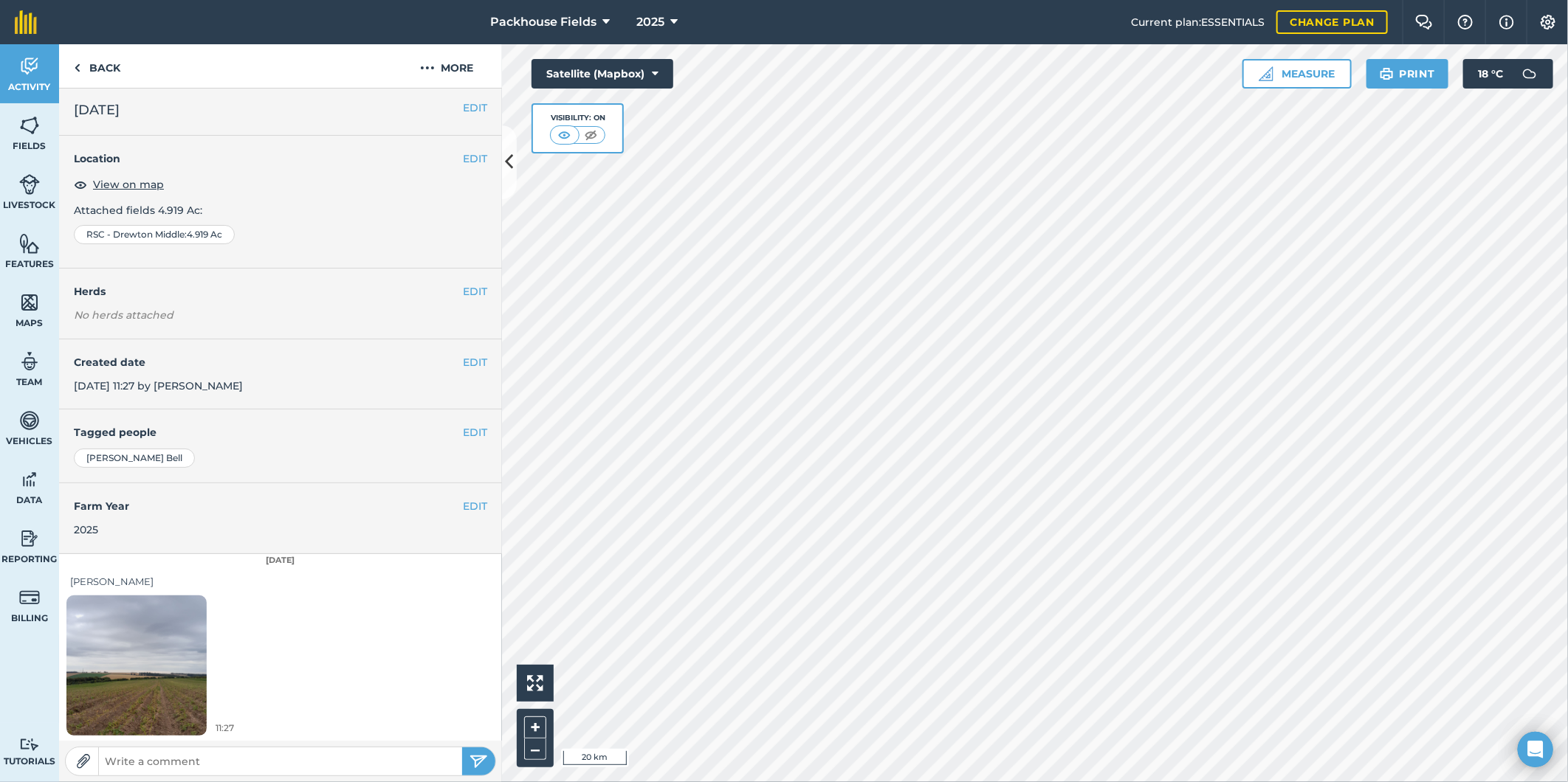
scroll to position [5, 0]
click at [137, 712] on img at bounding box center [137, 665] width 141 height 187
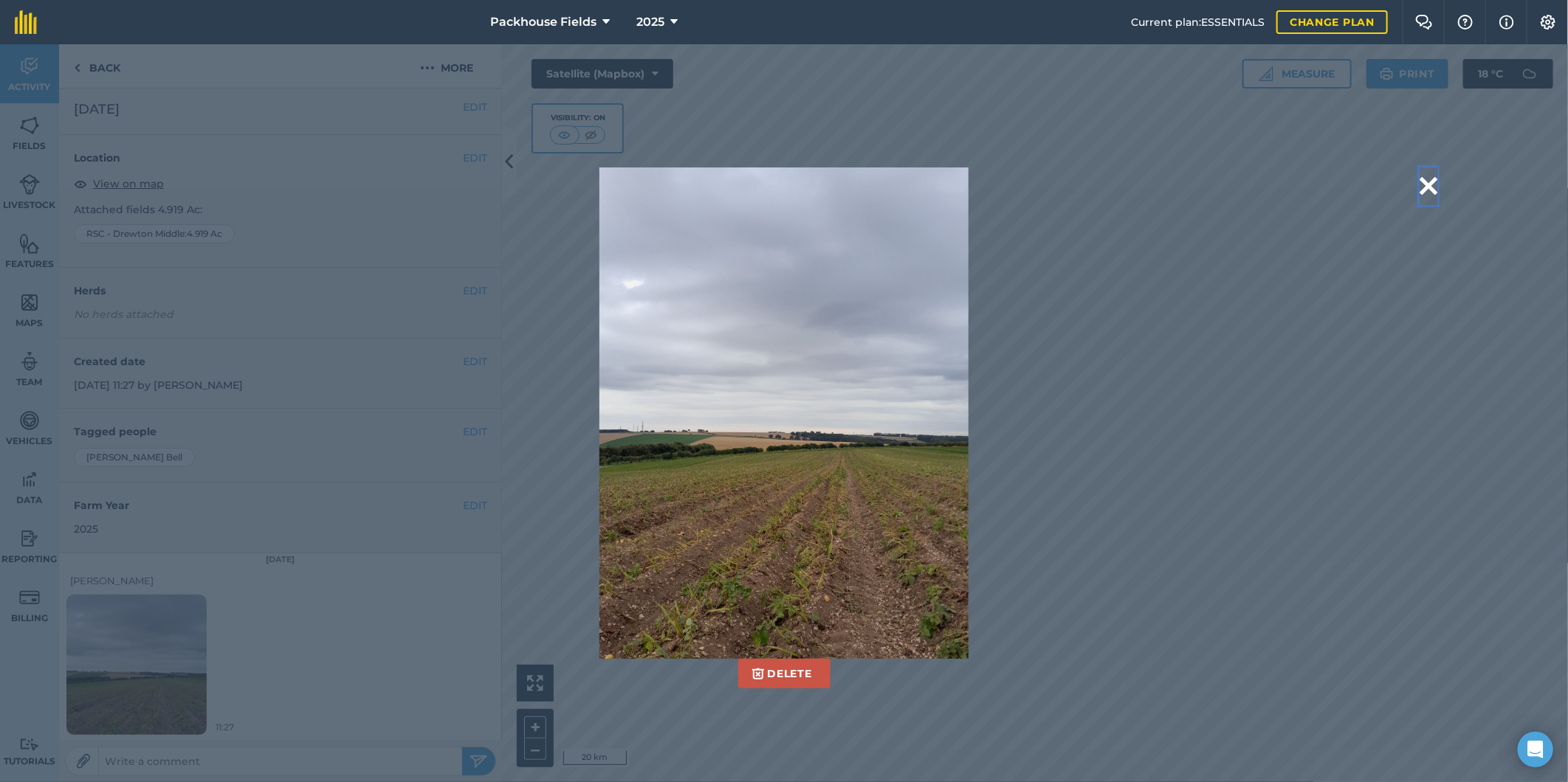
click at [1426, 183] on button at bounding box center [1427, 186] width 18 height 38
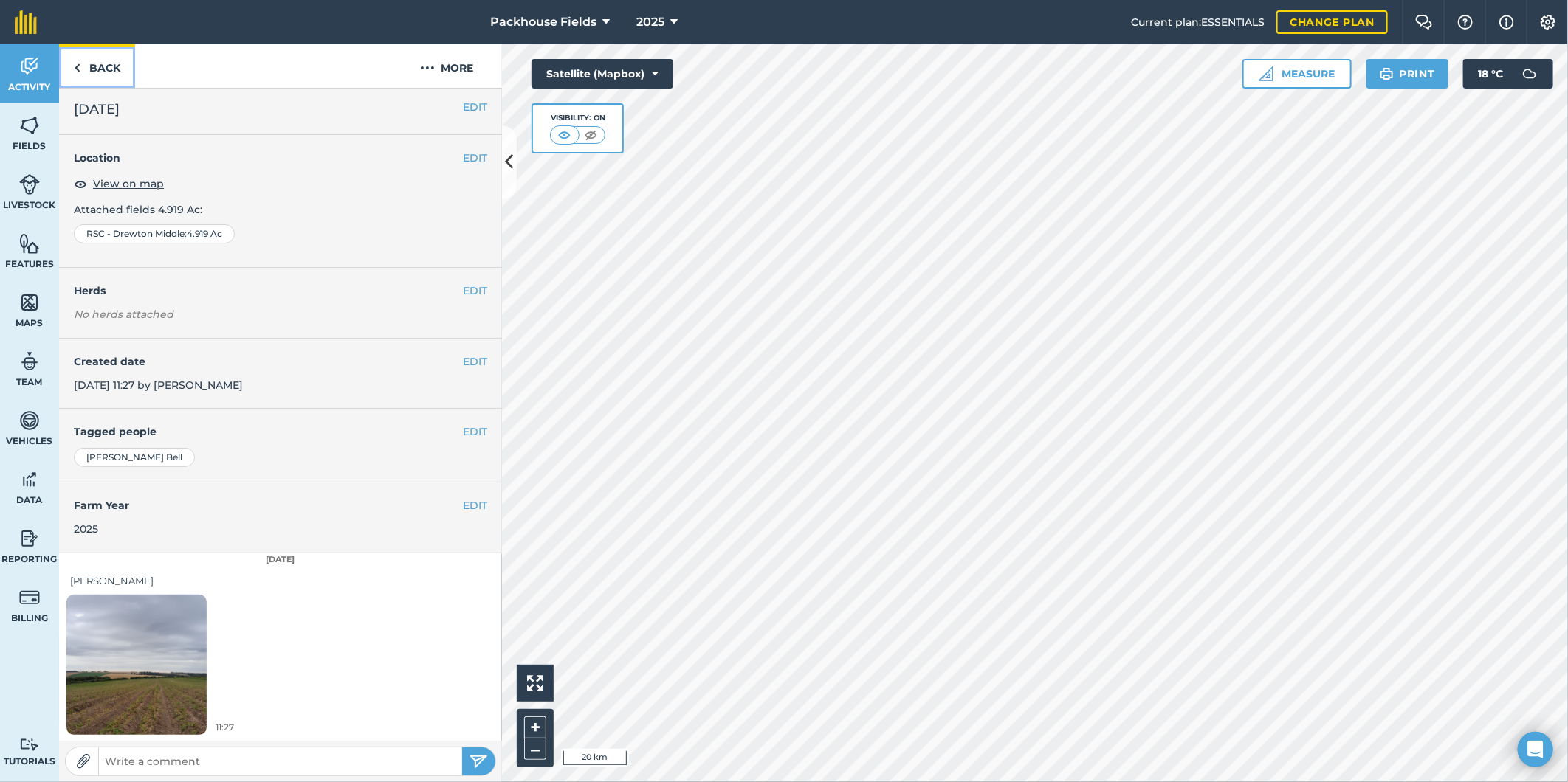
click at [104, 67] on link "Back" at bounding box center [97, 66] width 76 height 43
